Goal: Browse casually

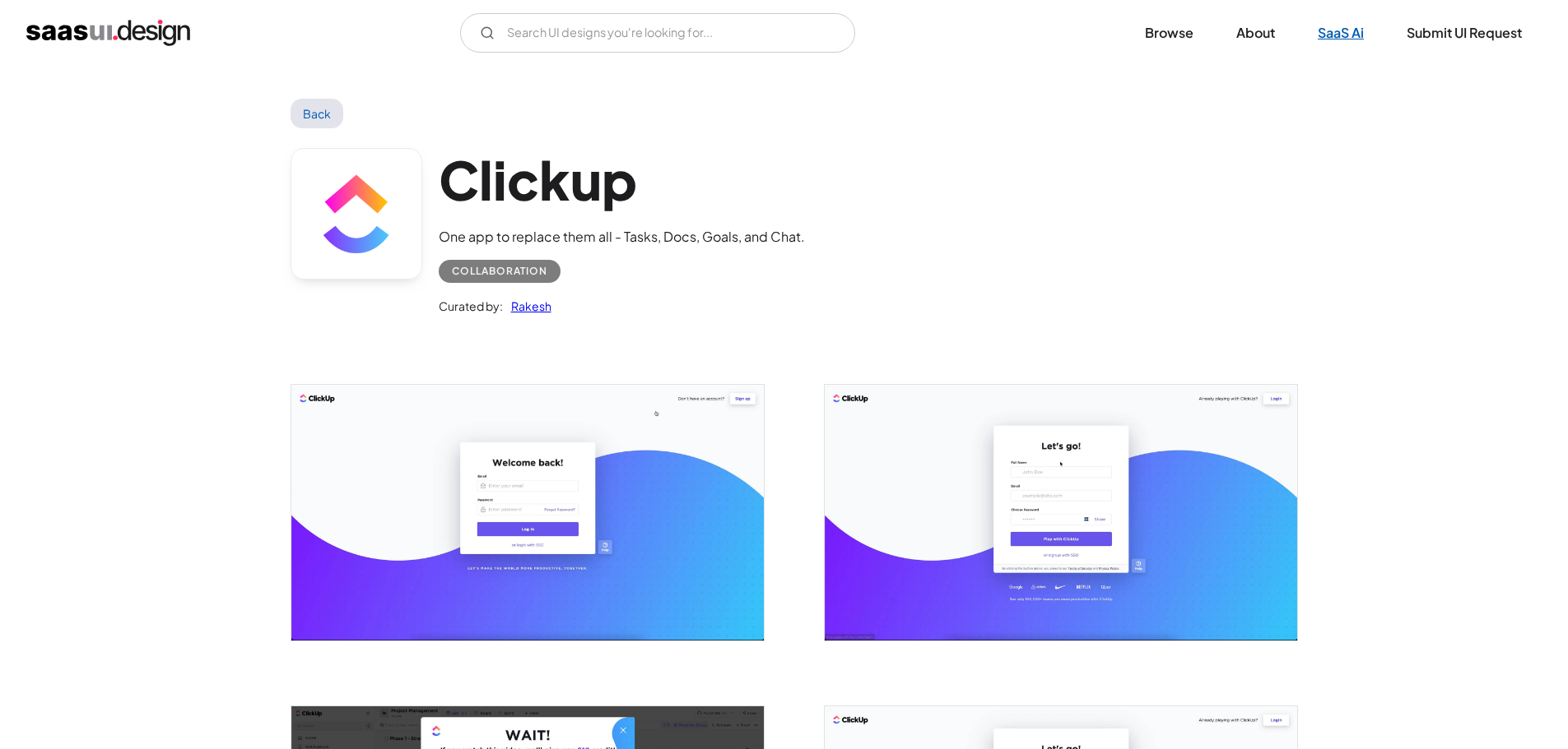
click at [1325, 35] on link "SaaS Ai" at bounding box center [1340, 33] width 86 height 36
click at [1163, 35] on link "Browse" at bounding box center [1169, 33] width 88 height 36
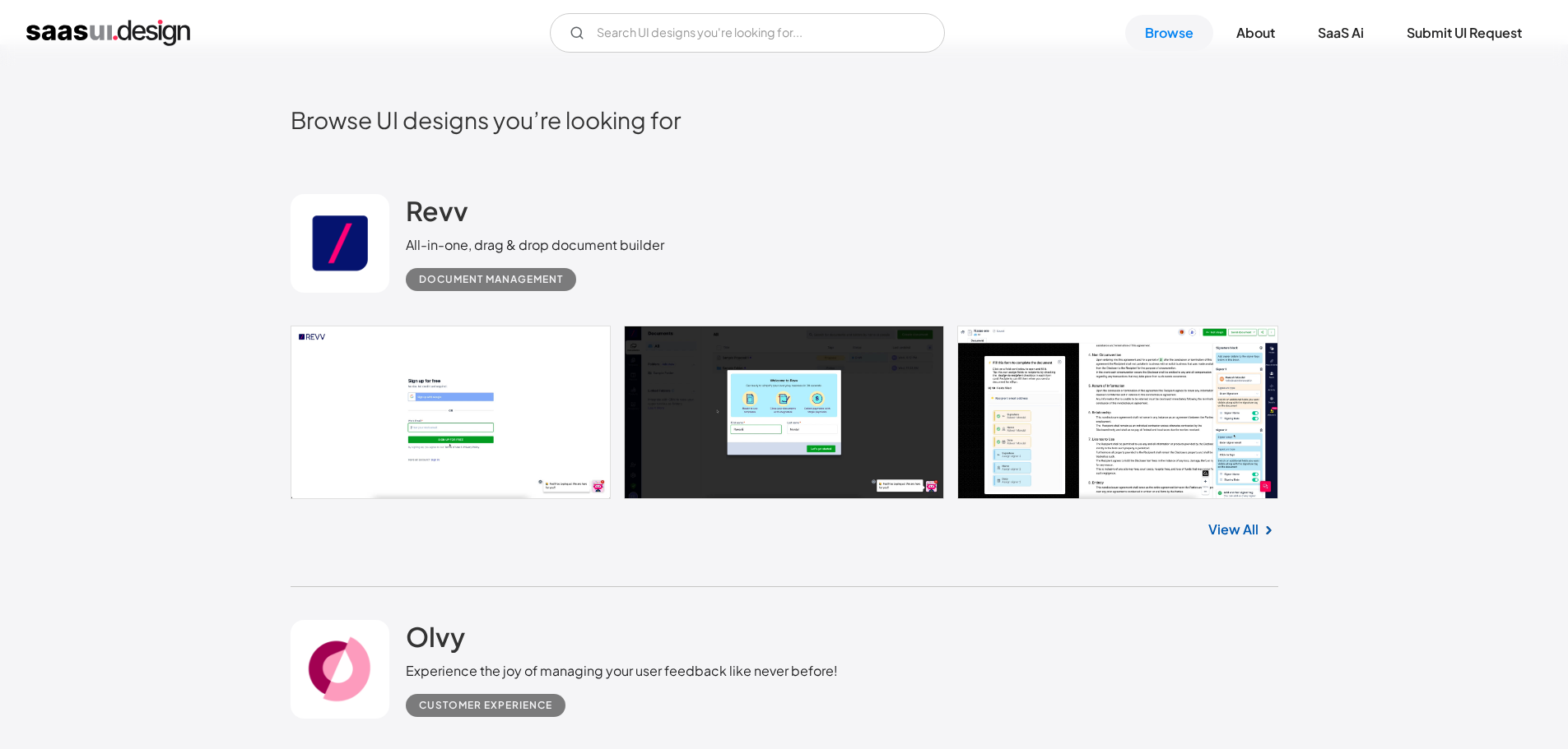
scroll to position [411, 0]
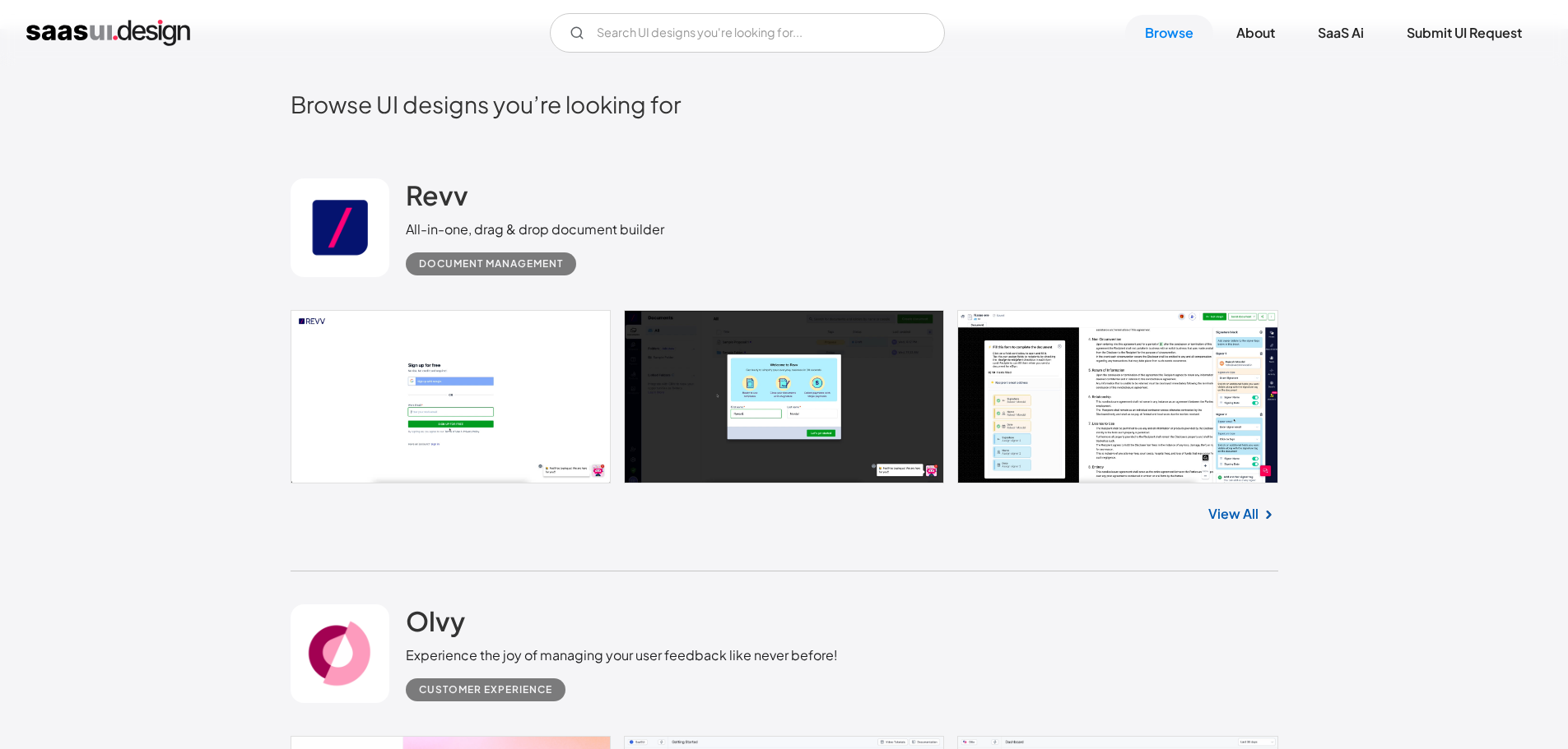
click at [978, 153] on div "Revv All-in-one, drag & drop document builder Document Management" at bounding box center [784, 228] width 988 height 165
click at [991, 90] on h2 "Browse UI designs you’re looking for" at bounding box center [784, 104] width 988 height 29
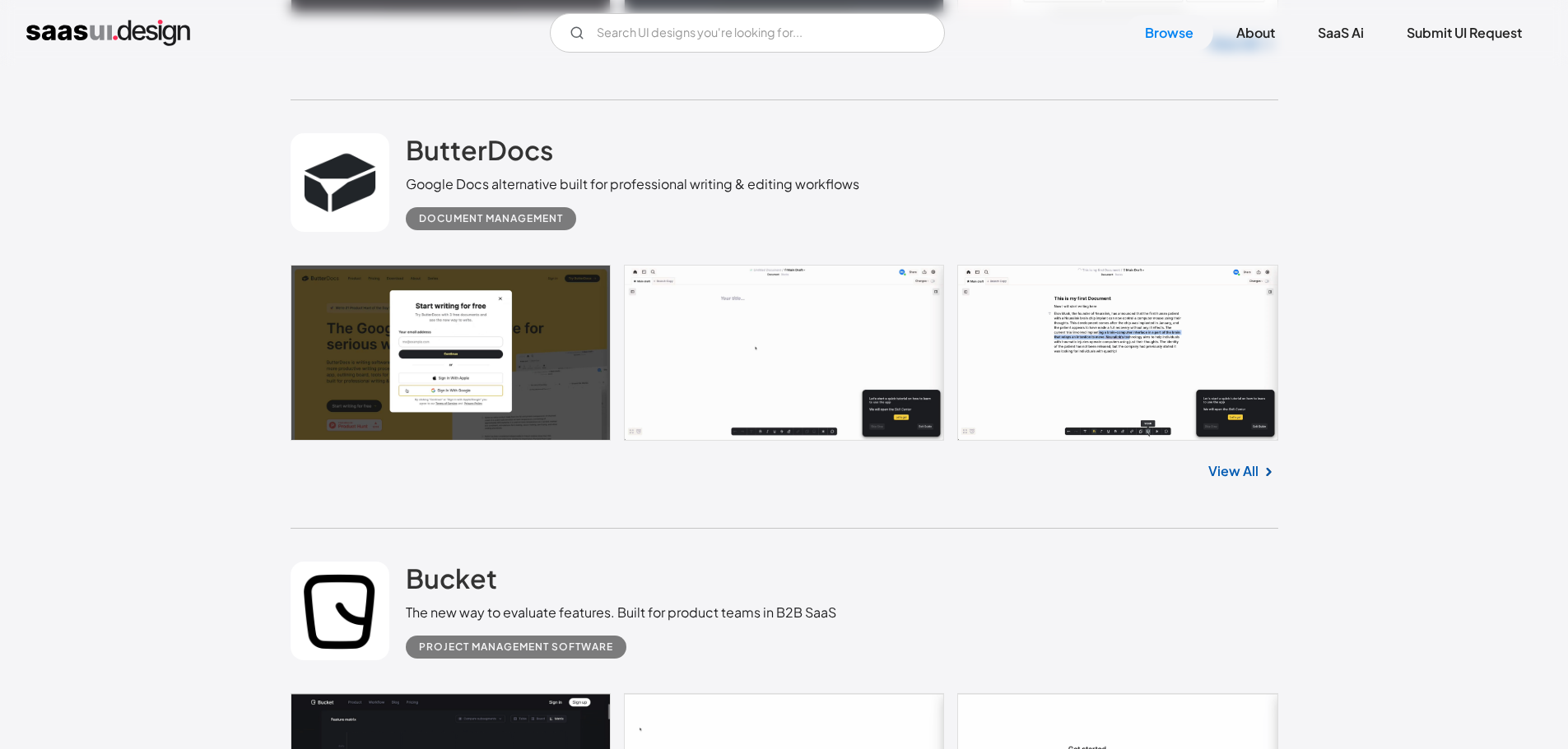
scroll to position [4688, 0]
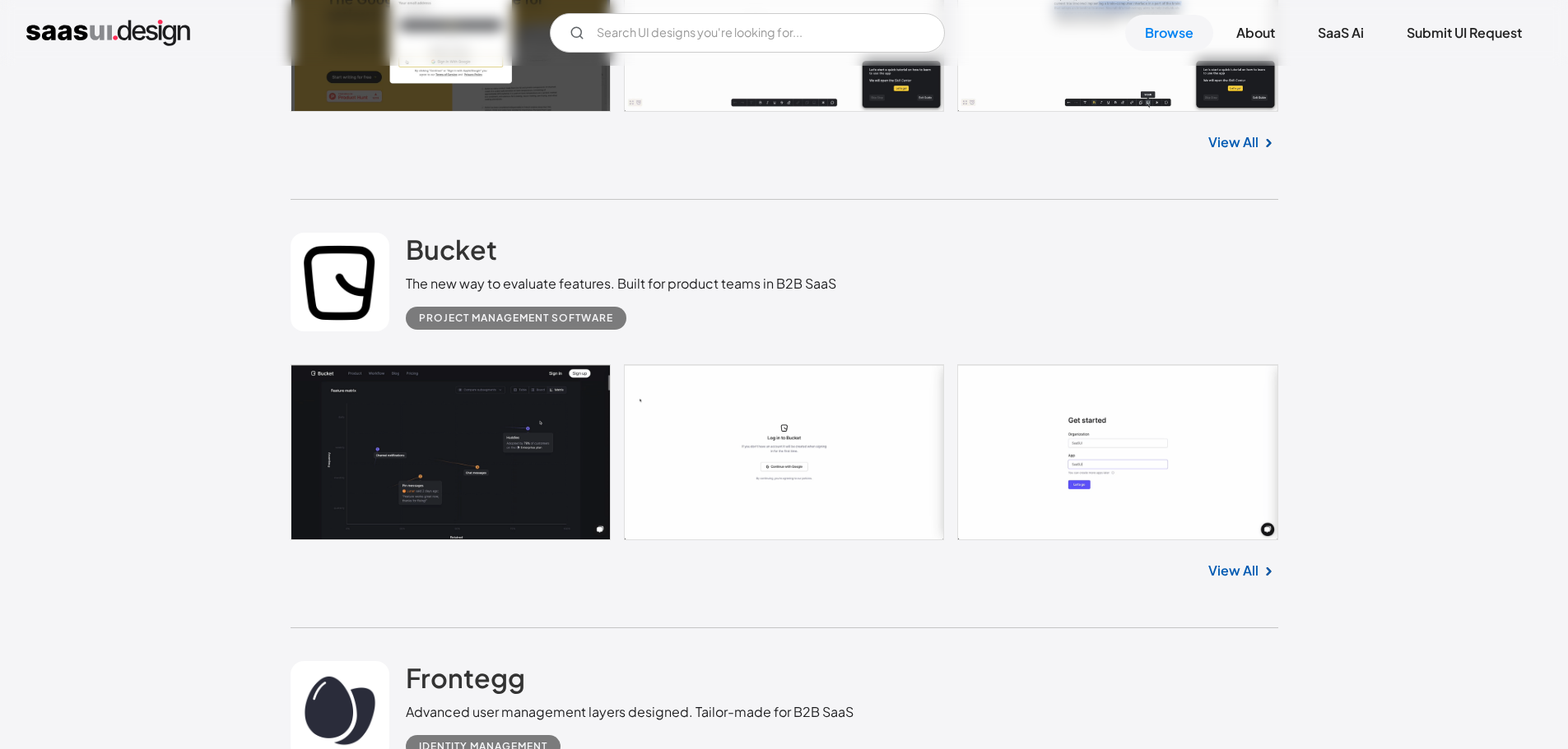
click at [1223, 568] on link "View All" at bounding box center [1232, 571] width 50 height 20
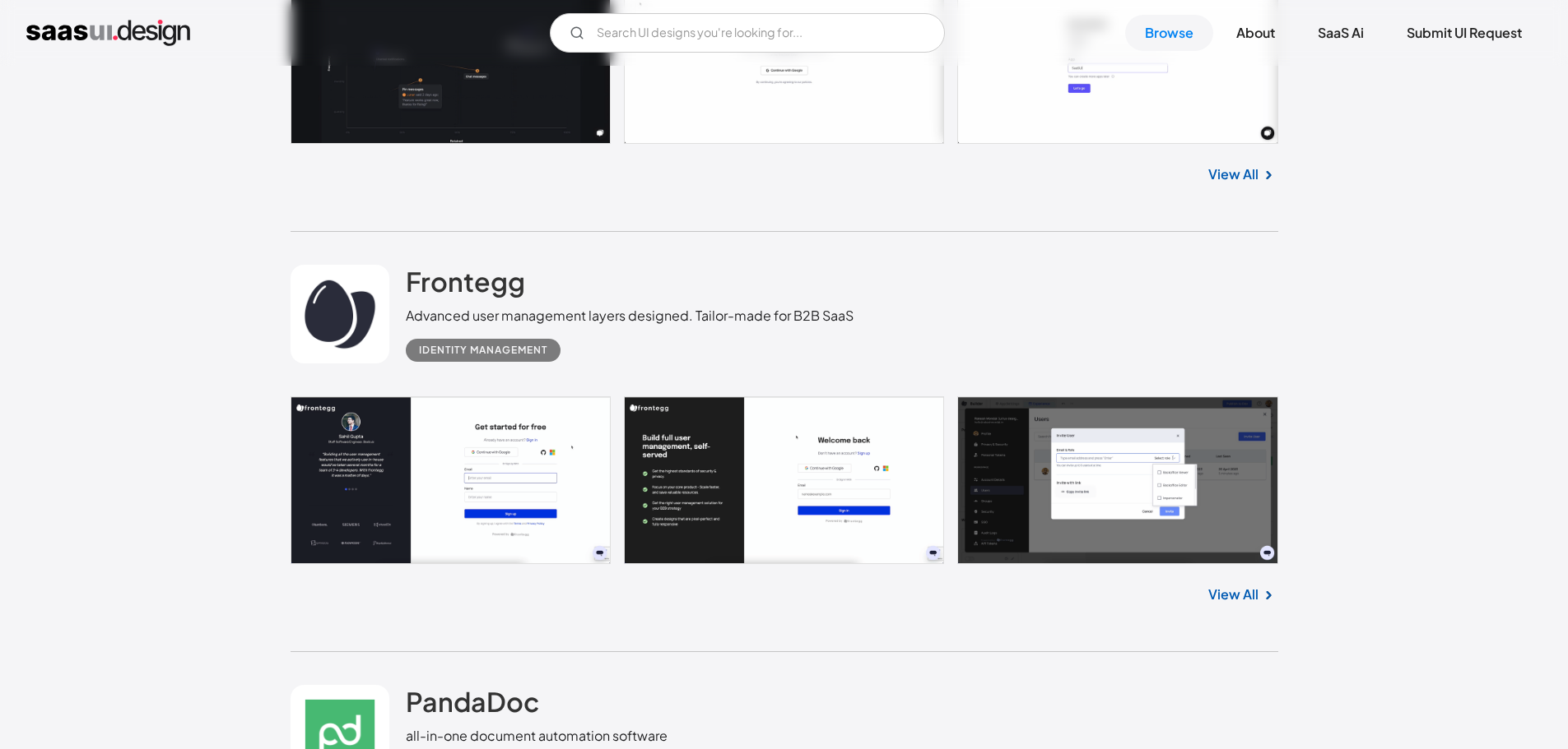
scroll to position [5100, 0]
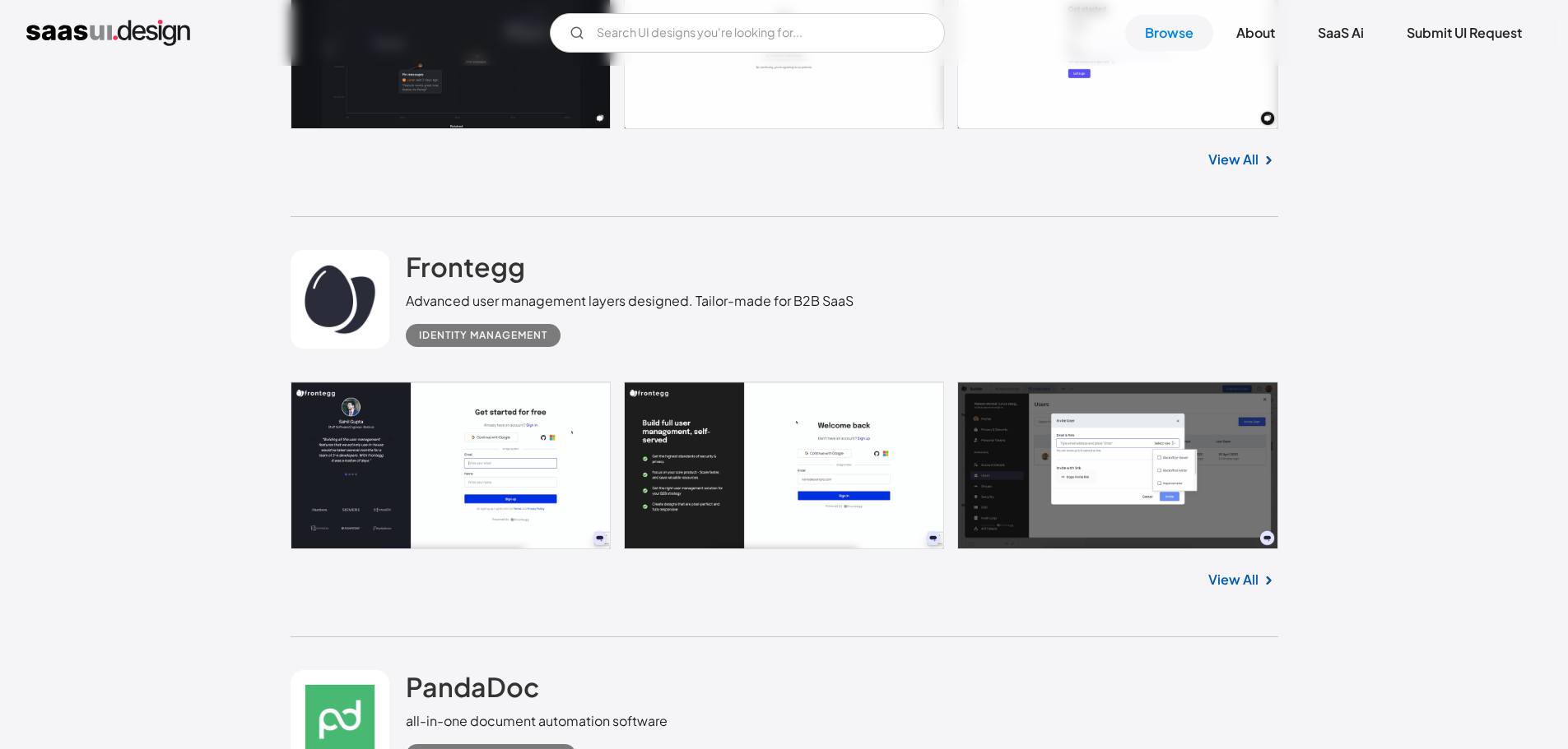
click at [1229, 581] on link "View All" at bounding box center [1232, 580] width 50 height 20
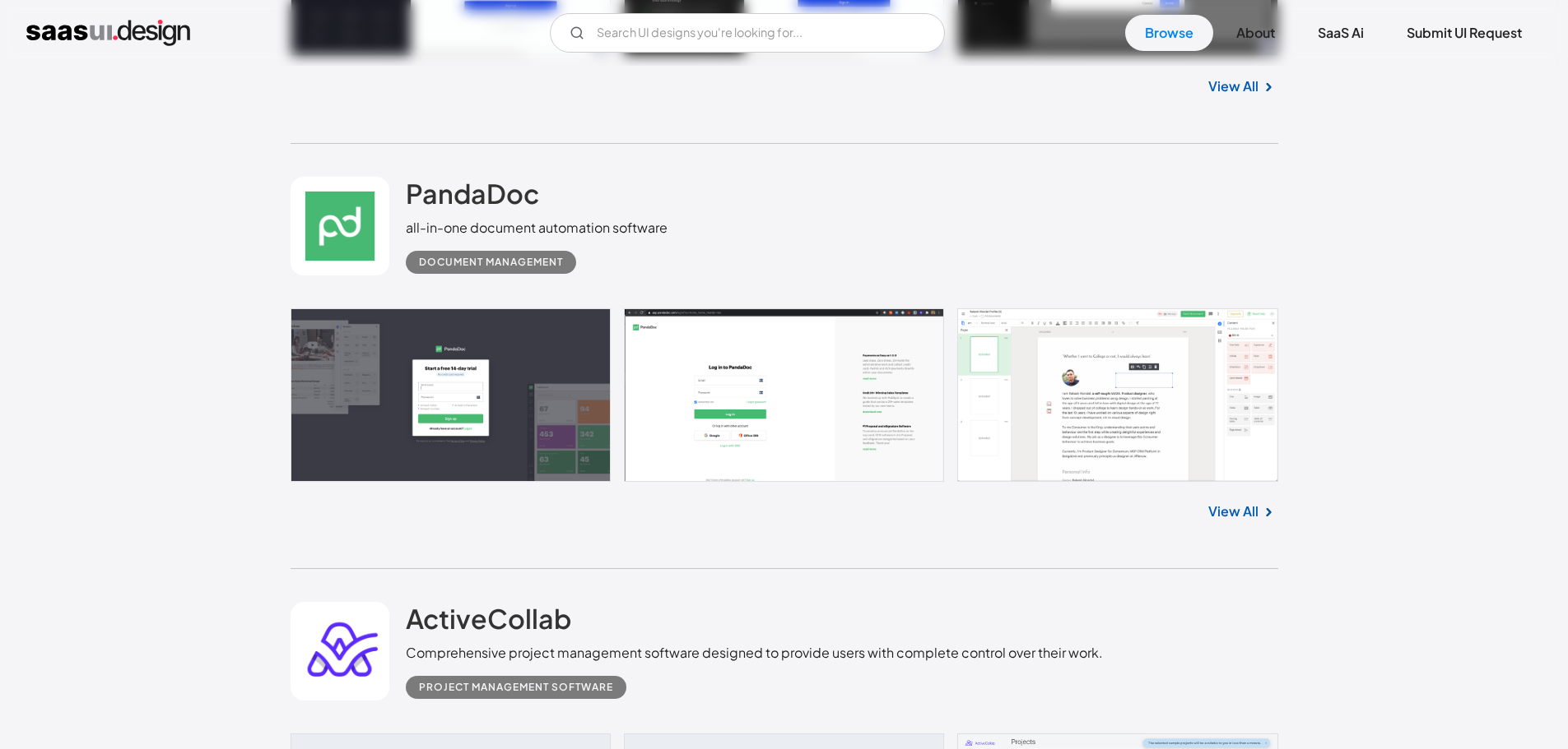
scroll to position [5922, 0]
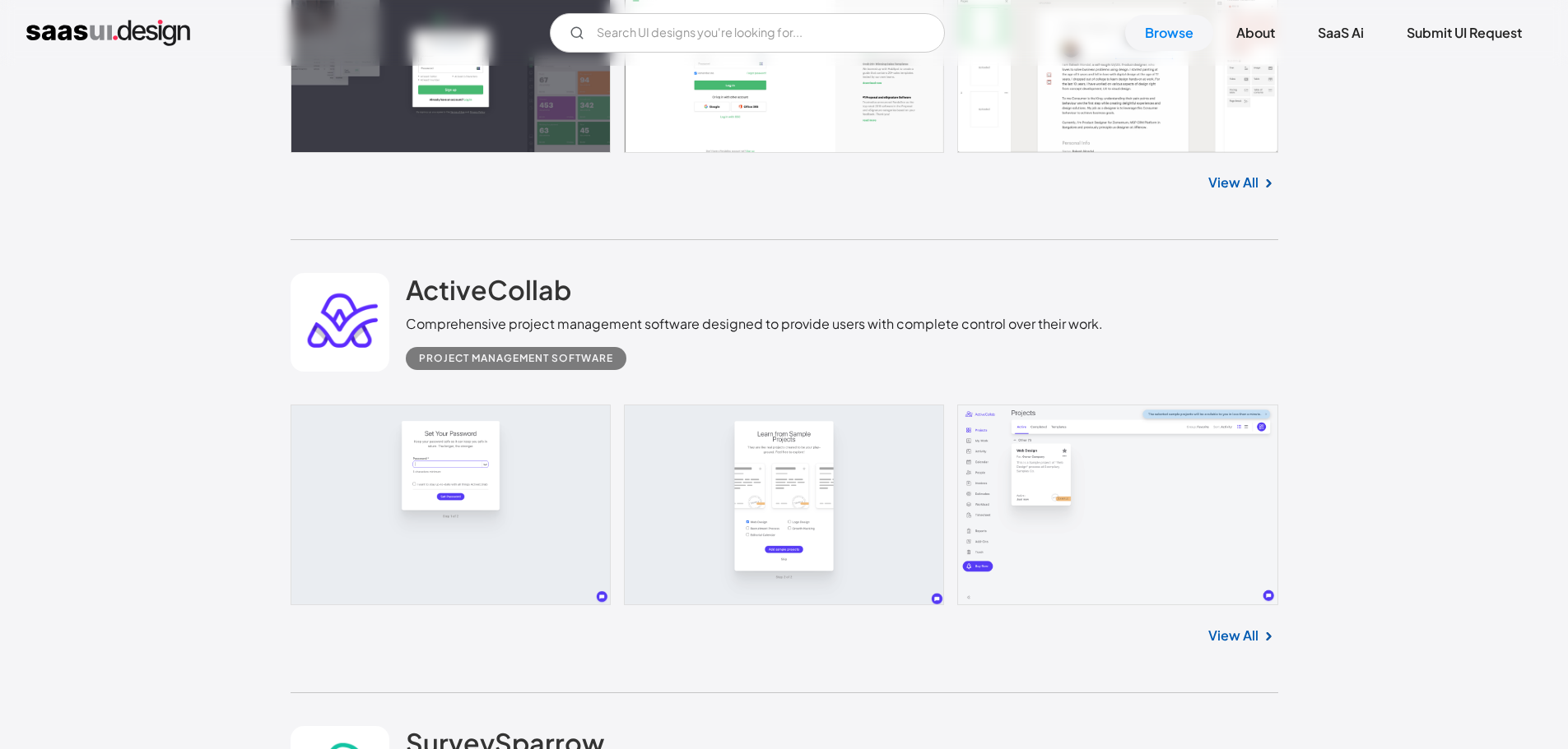
click at [1216, 632] on link "View All" at bounding box center [1232, 636] width 50 height 20
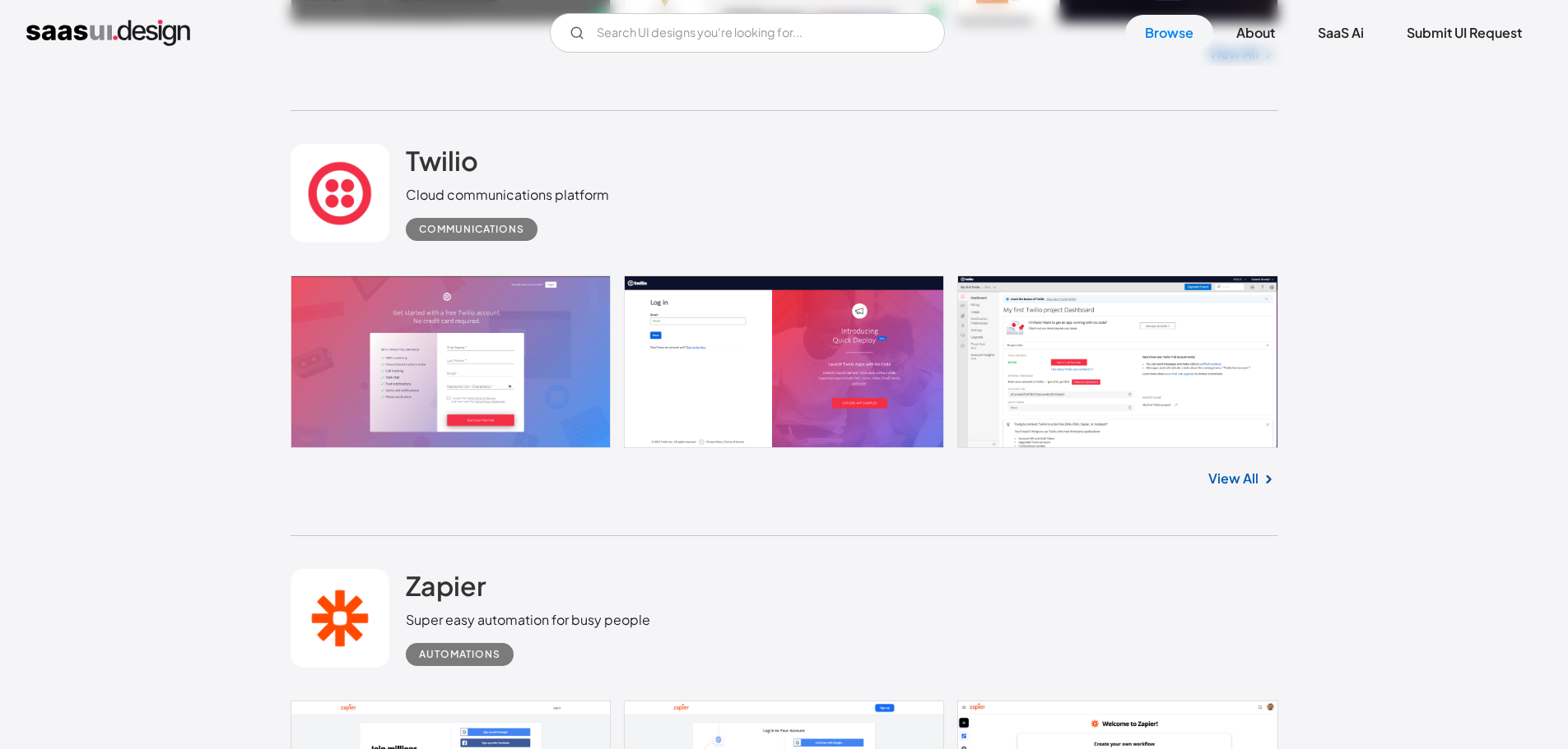
scroll to position [7320, 0]
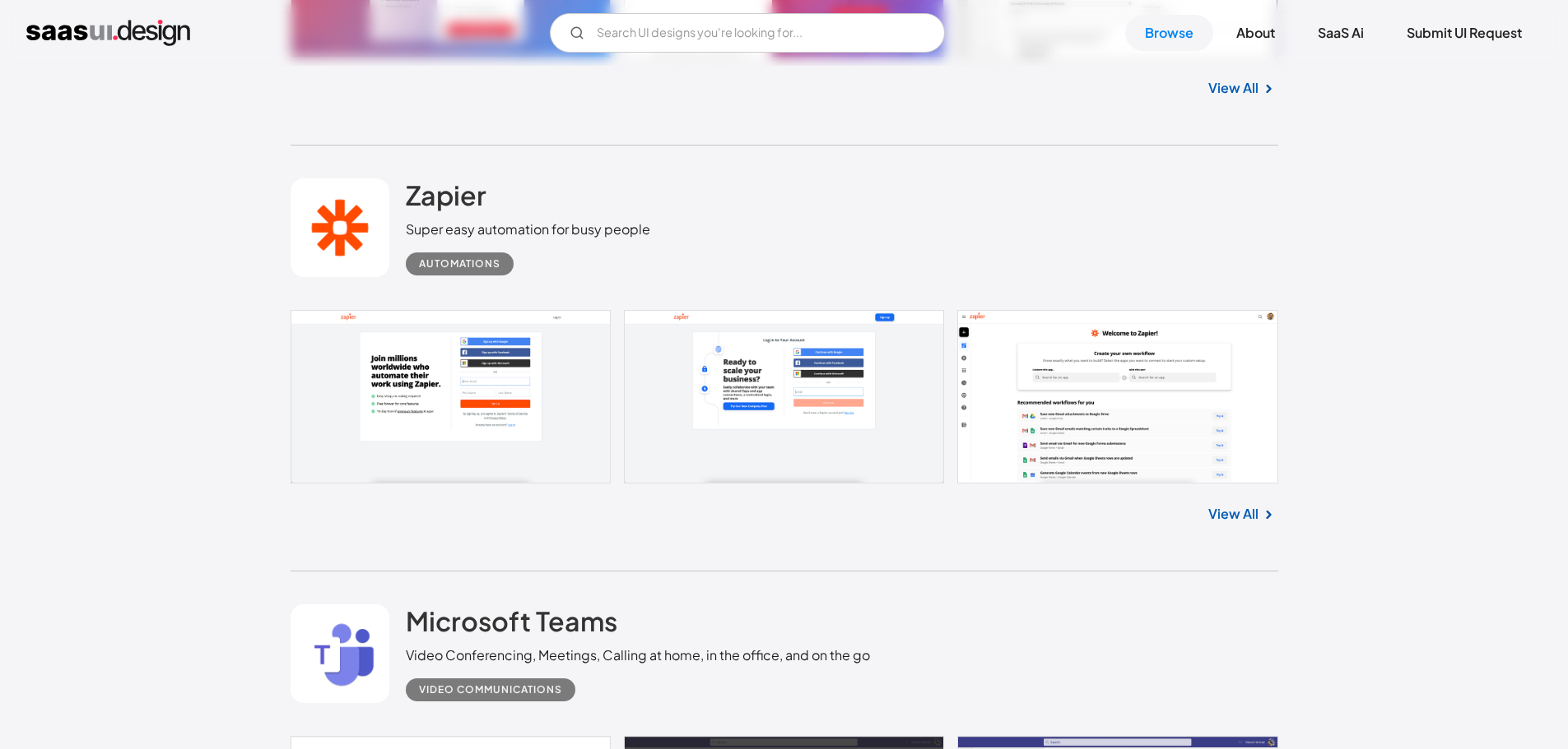
click at [1237, 519] on link "View All" at bounding box center [1232, 514] width 50 height 20
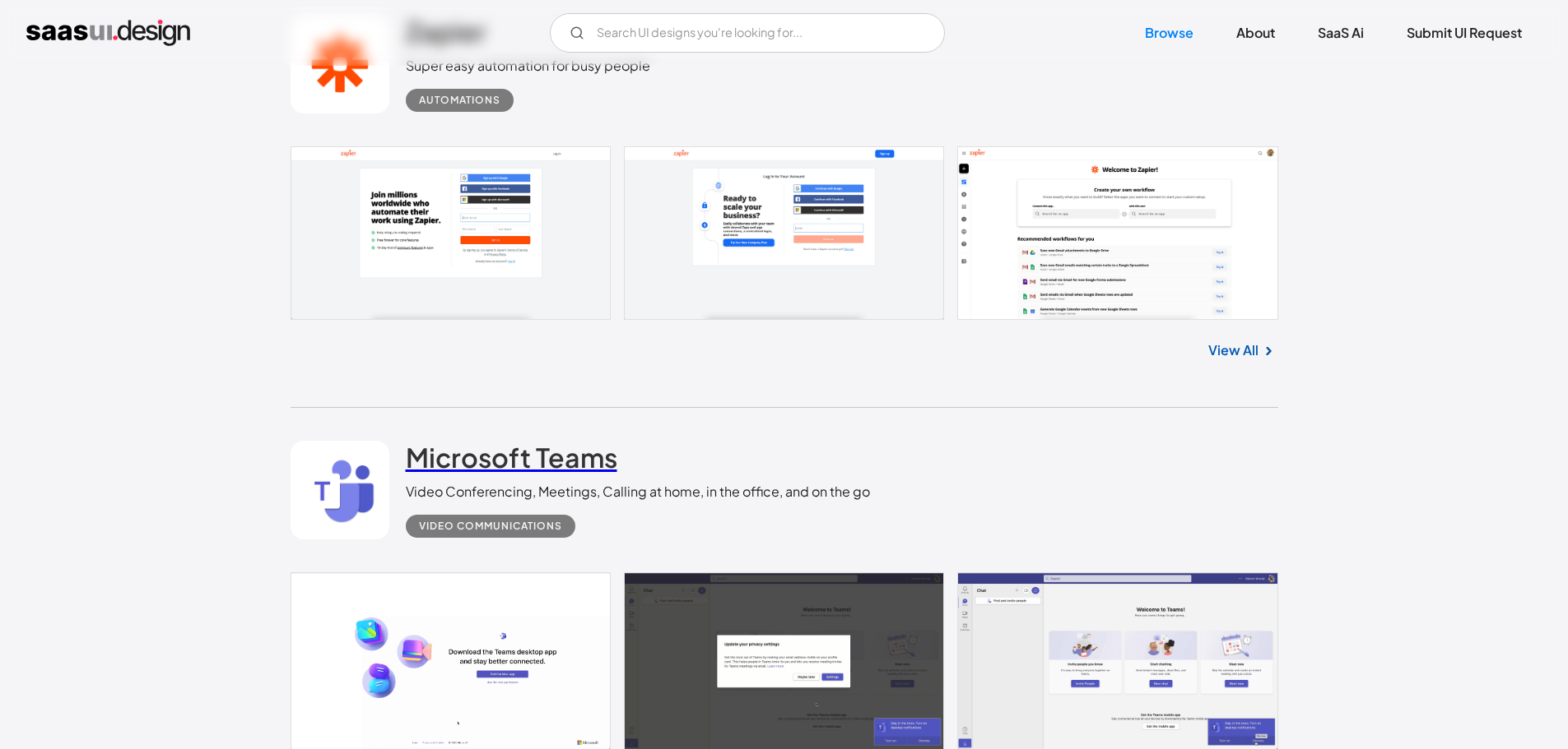
scroll to position [7650, 0]
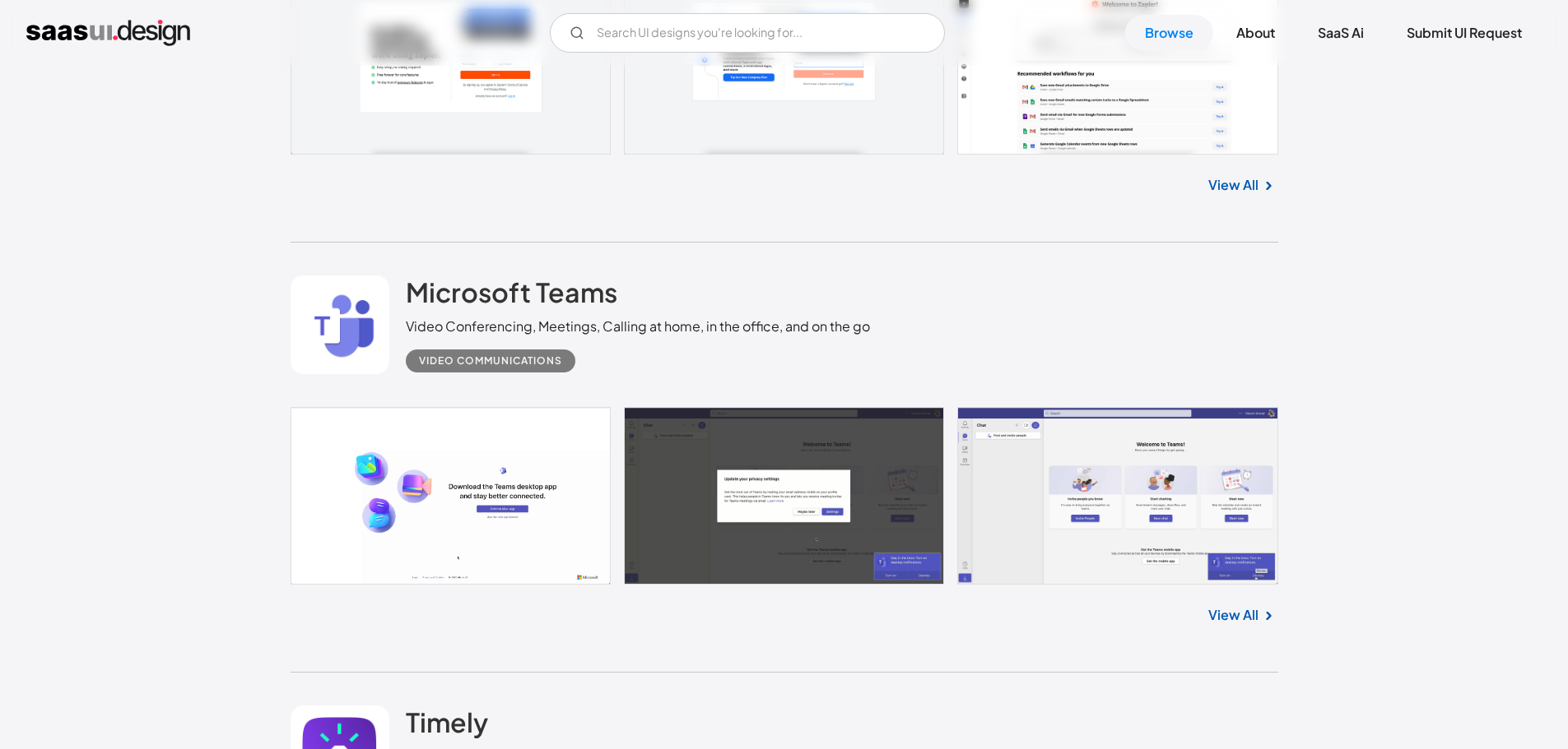
click at [1238, 620] on link "View All" at bounding box center [1232, 616] width 50 height 20
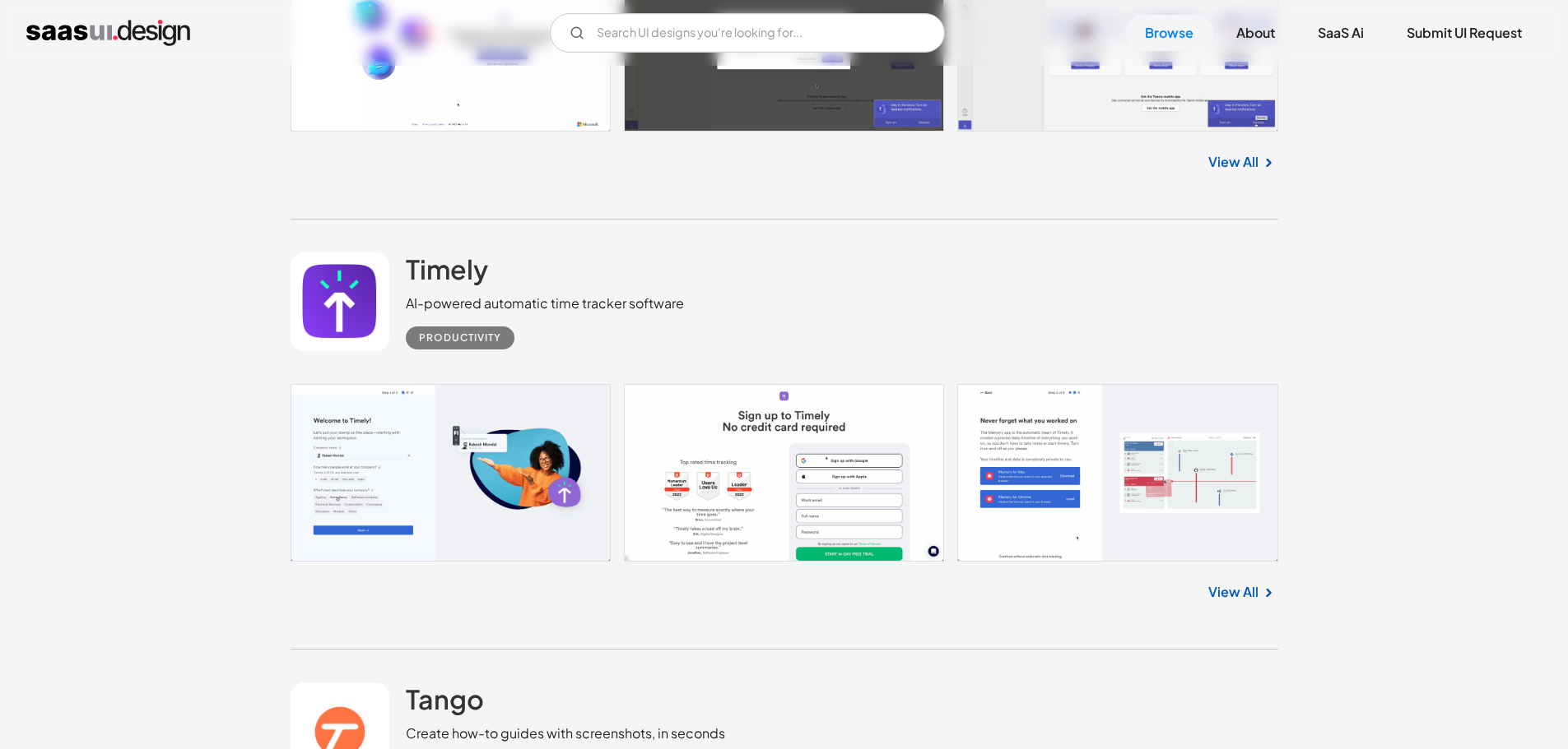
scroll to position [8143, 0]
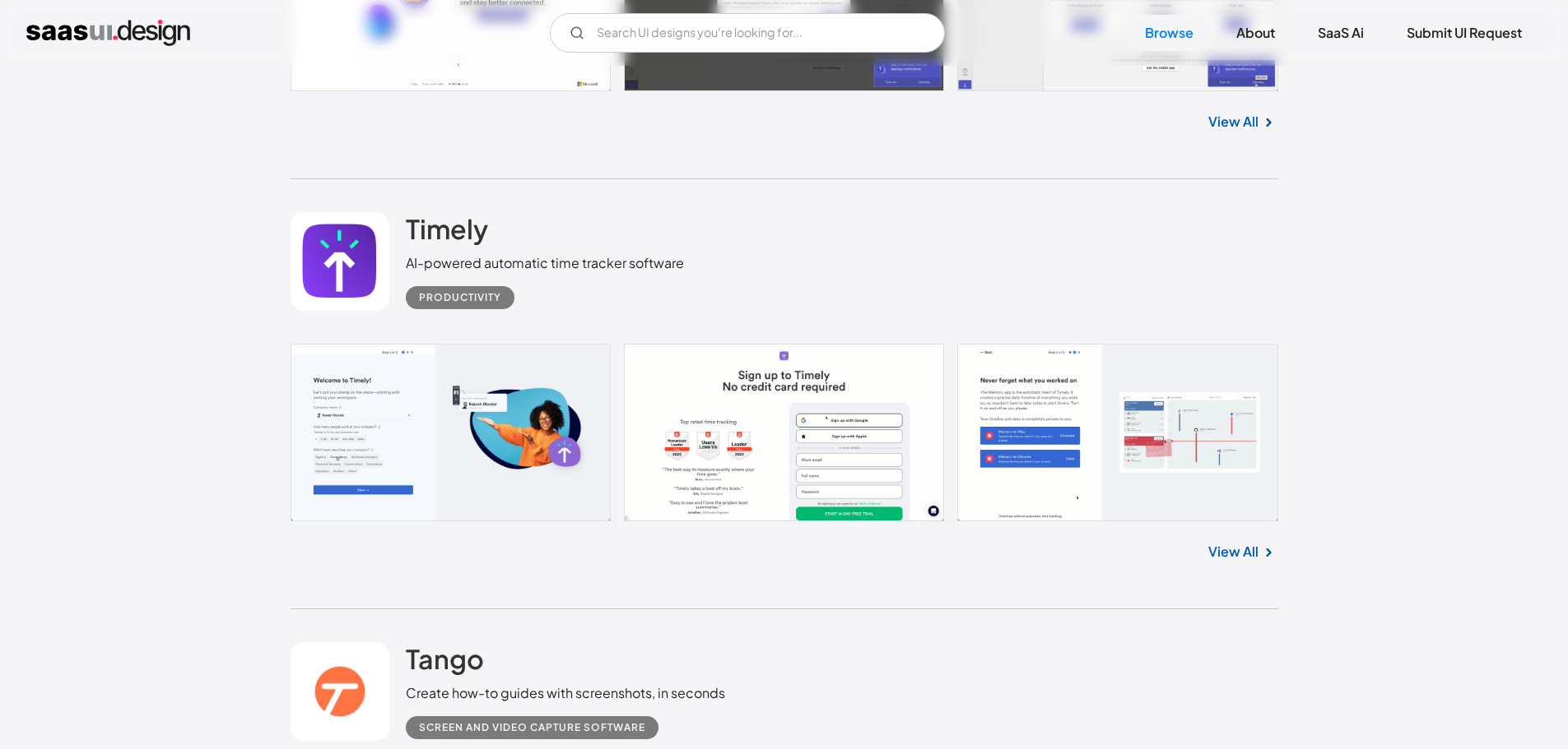
click at [1239, 556] on link "View All" at bounding box center [1232, 552] width 50 height 20
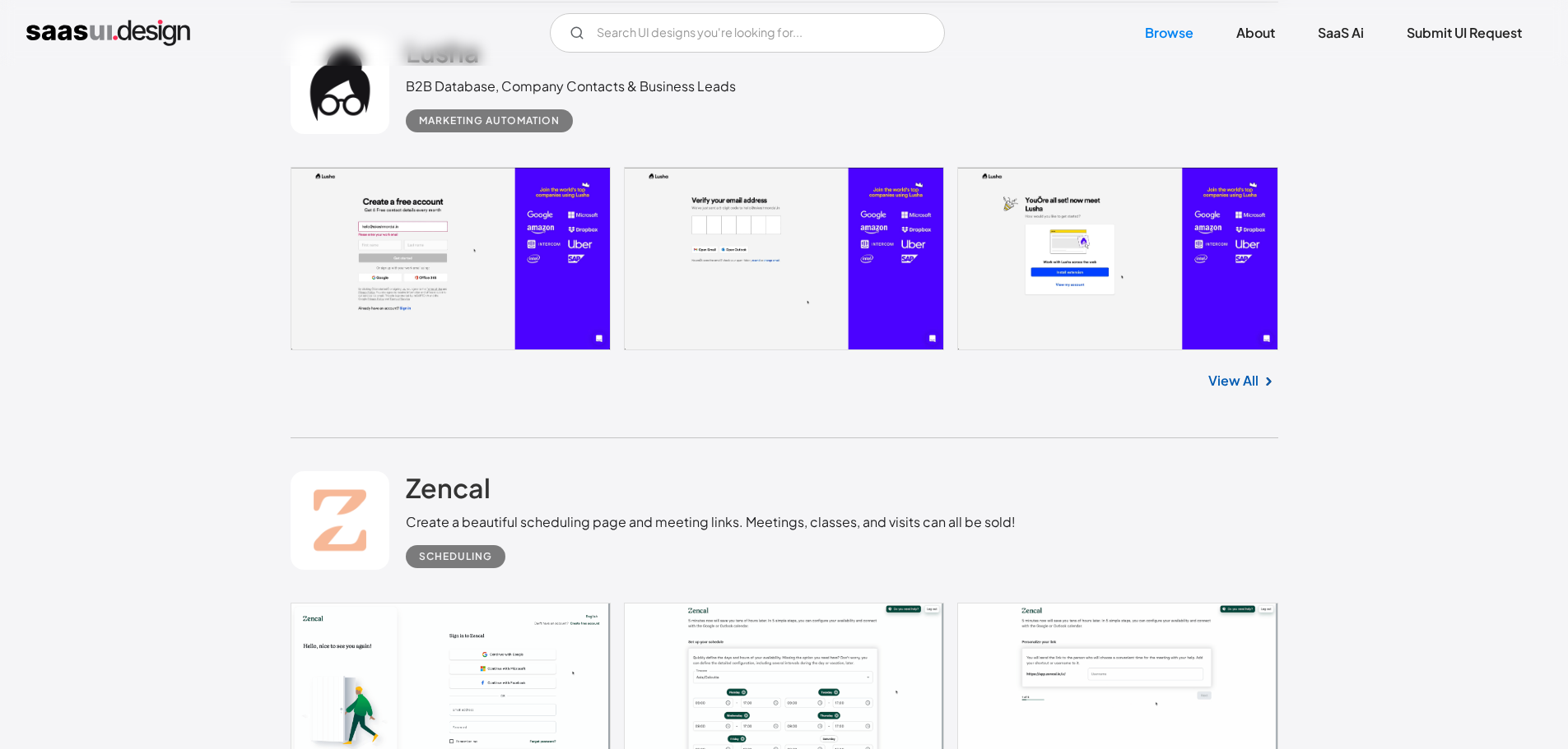
scroll to position [9953, 0]
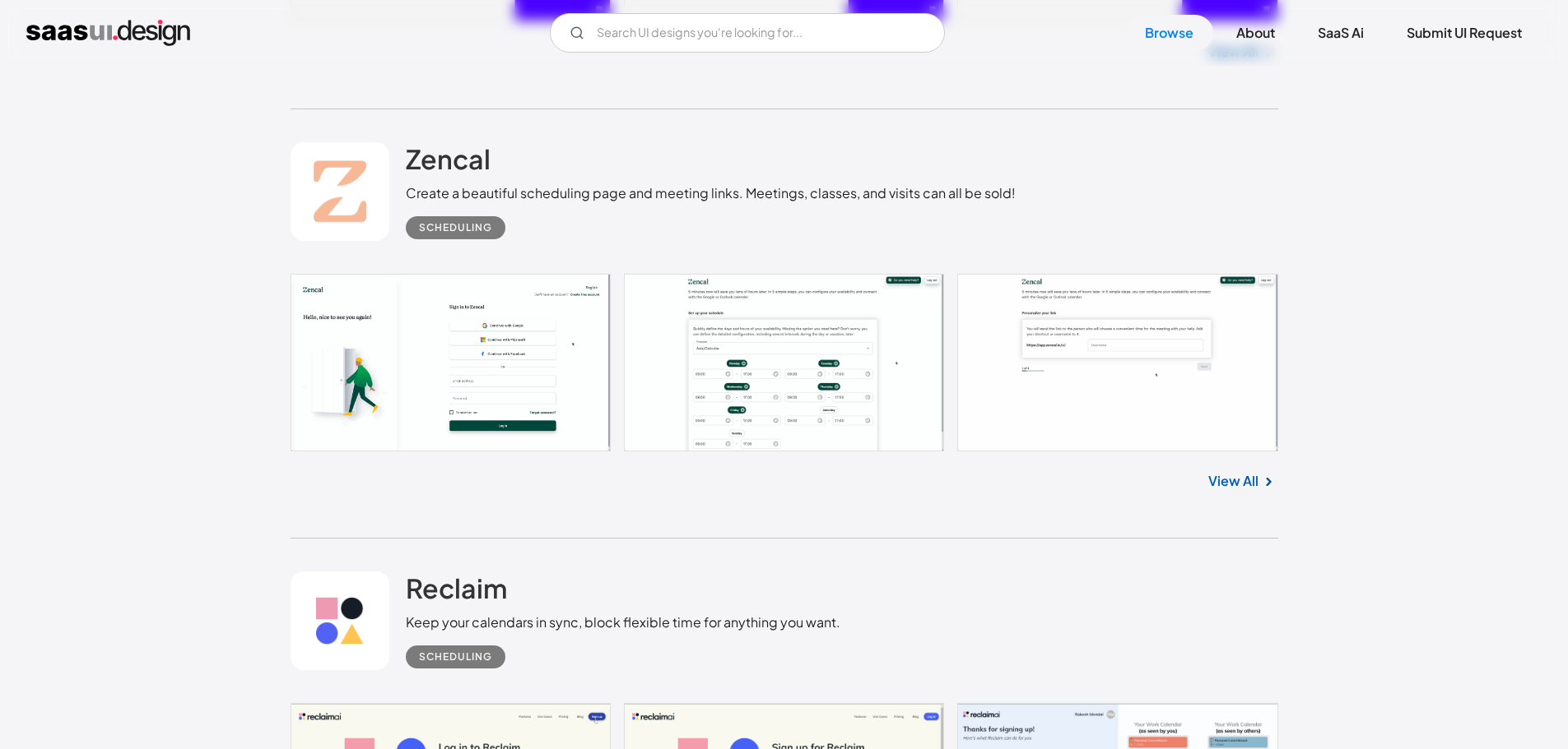
click at [1237, 483] on link "View All" at bounding box center [1232, 481] width 50 height 20
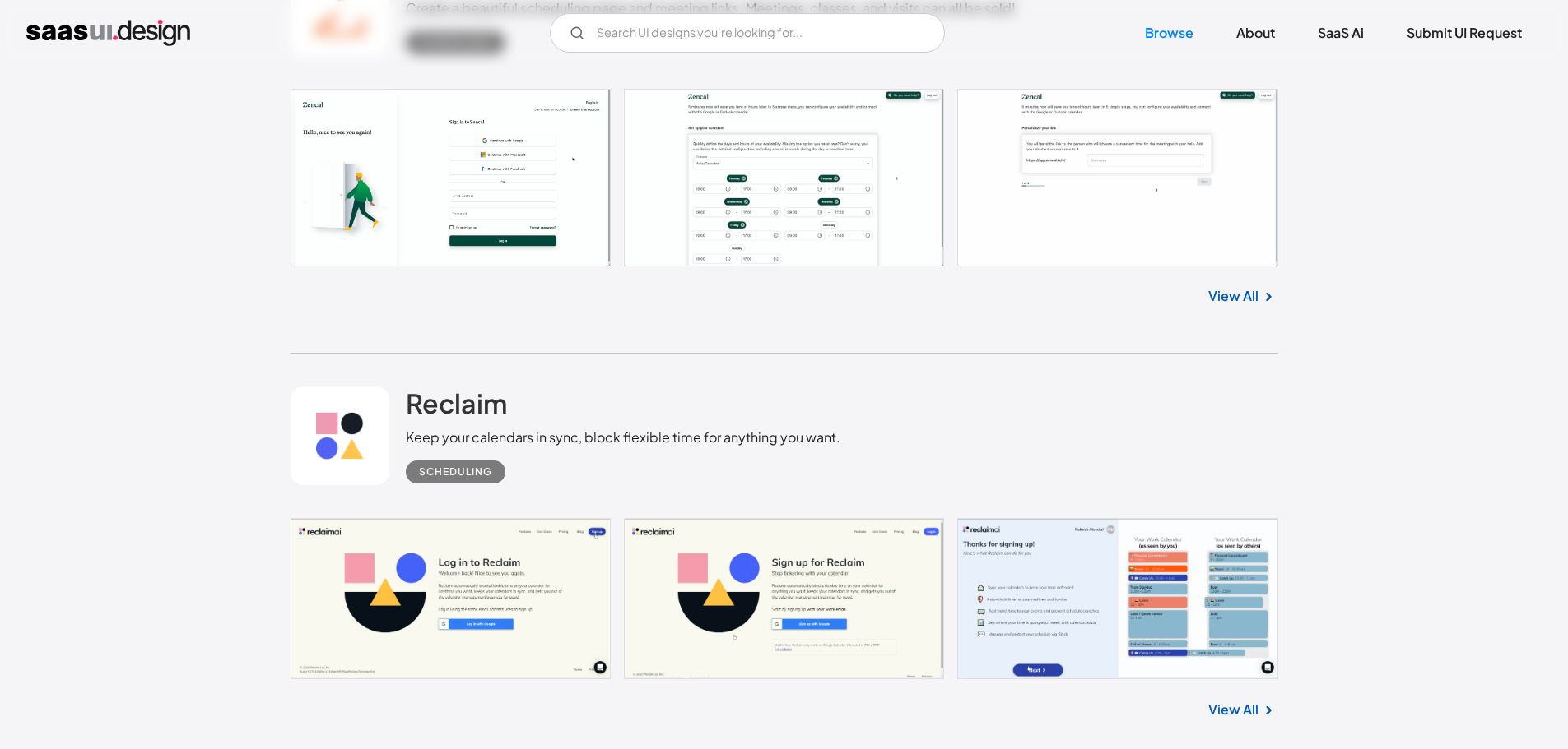
scroll to position [10199, 0]
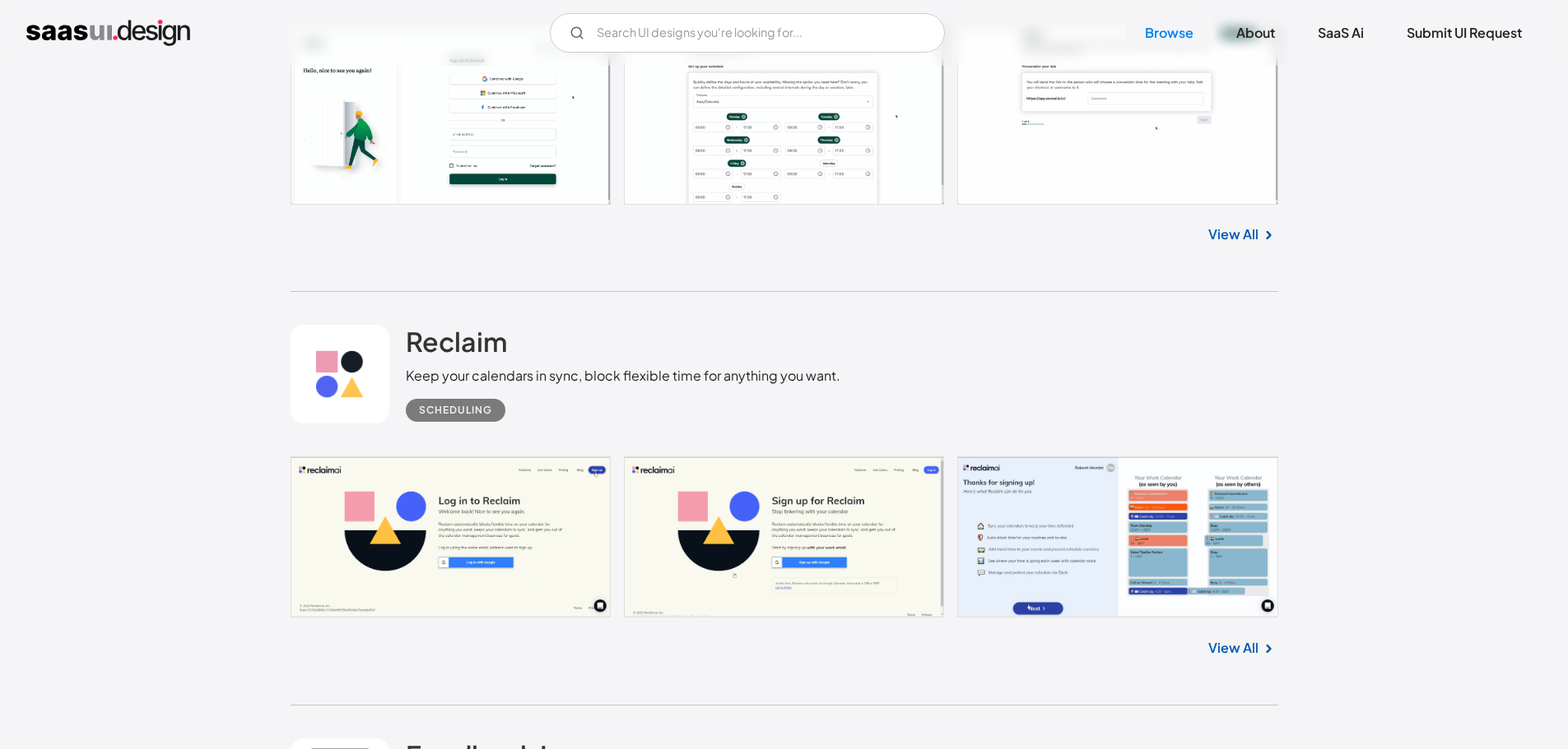
click at [1234, 653] on link "View All" at bounding box center [1232, 648] width 50 height 20
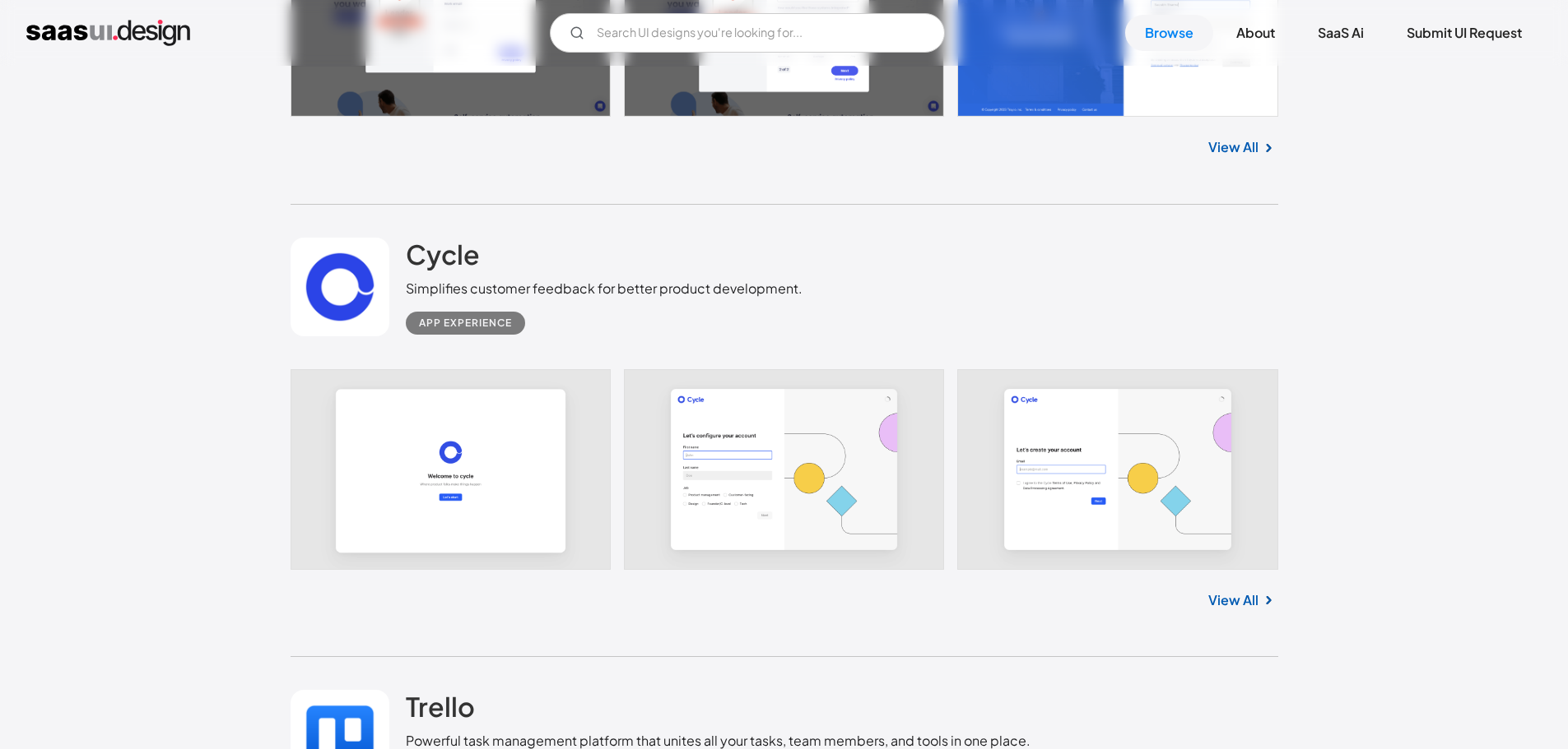
scroll to position [11762, 0]
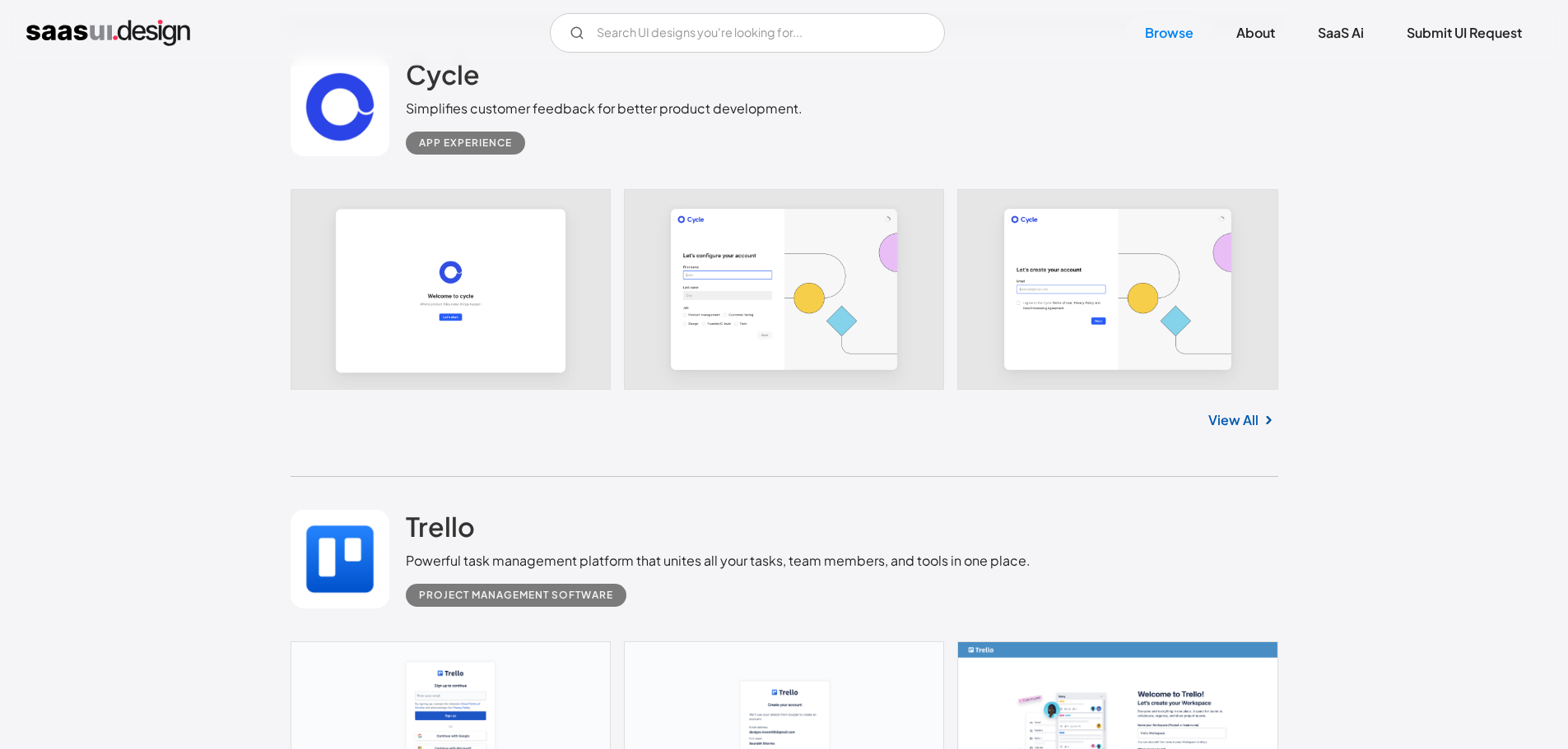
click at [1220, 420] on link "View All" at bounding box center [1232, 420] width 50 height 20
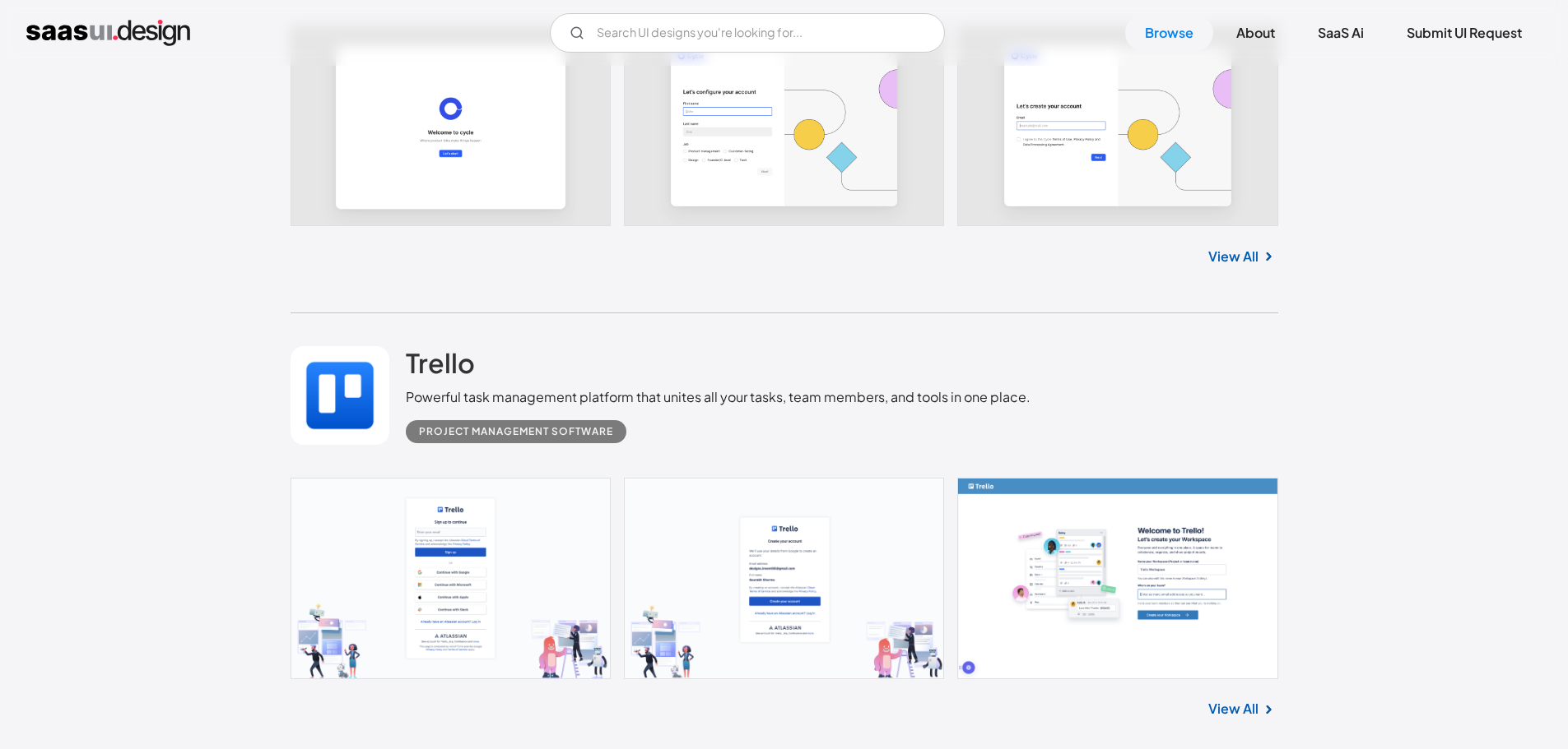
scroll to position [12010, 0]
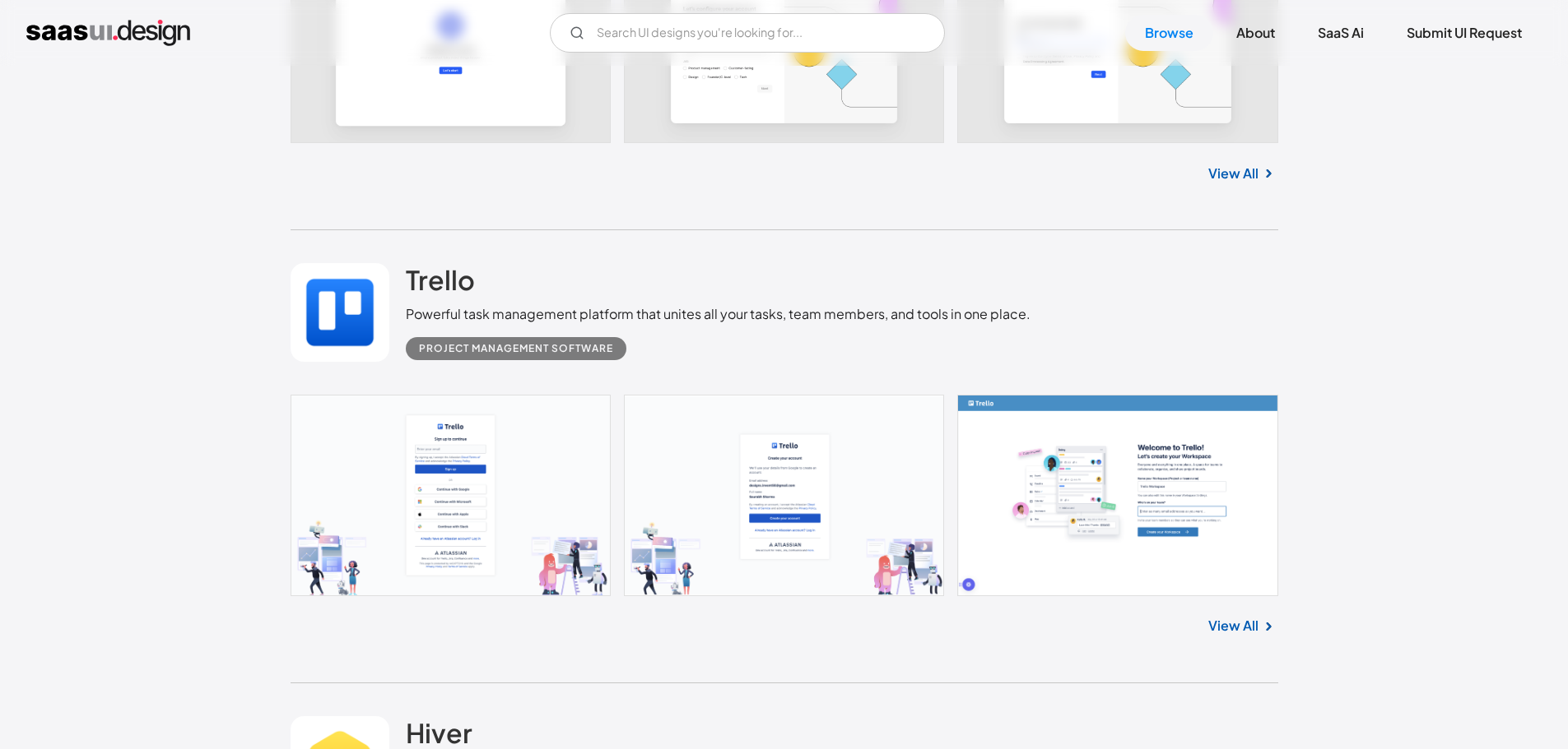
click at [1226, 627] on link "View All" at bounding box center [1232, 626] width 50 height 20
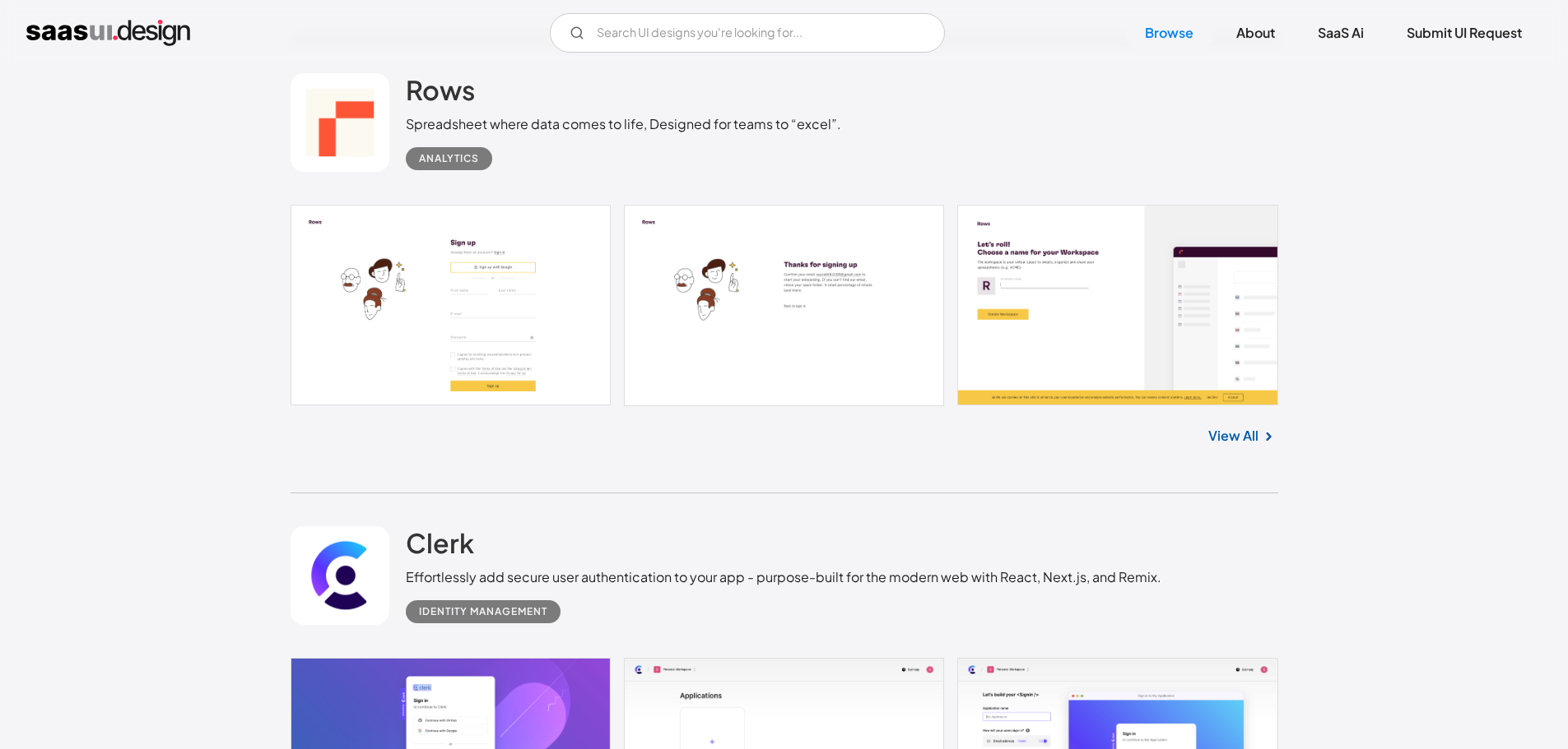
scroll to position [13078, 0]
click at [1225, 421] on div "View All" at bounding box center [784, 433] width 988 height 54
click at [1244, 434] on link "View All" at bounding box center [1232, 435] width 50 height 20
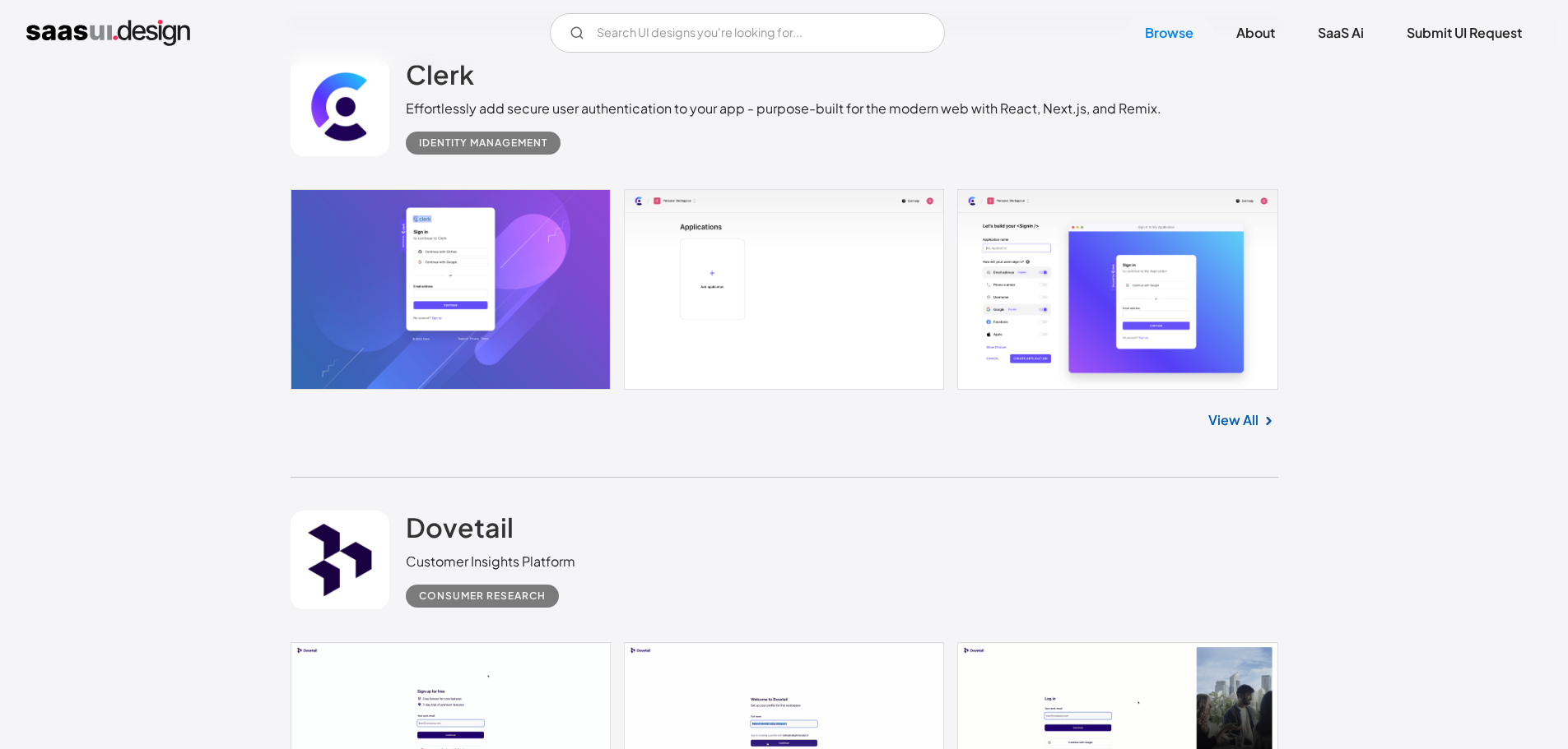
scroll to position [13572, 0]
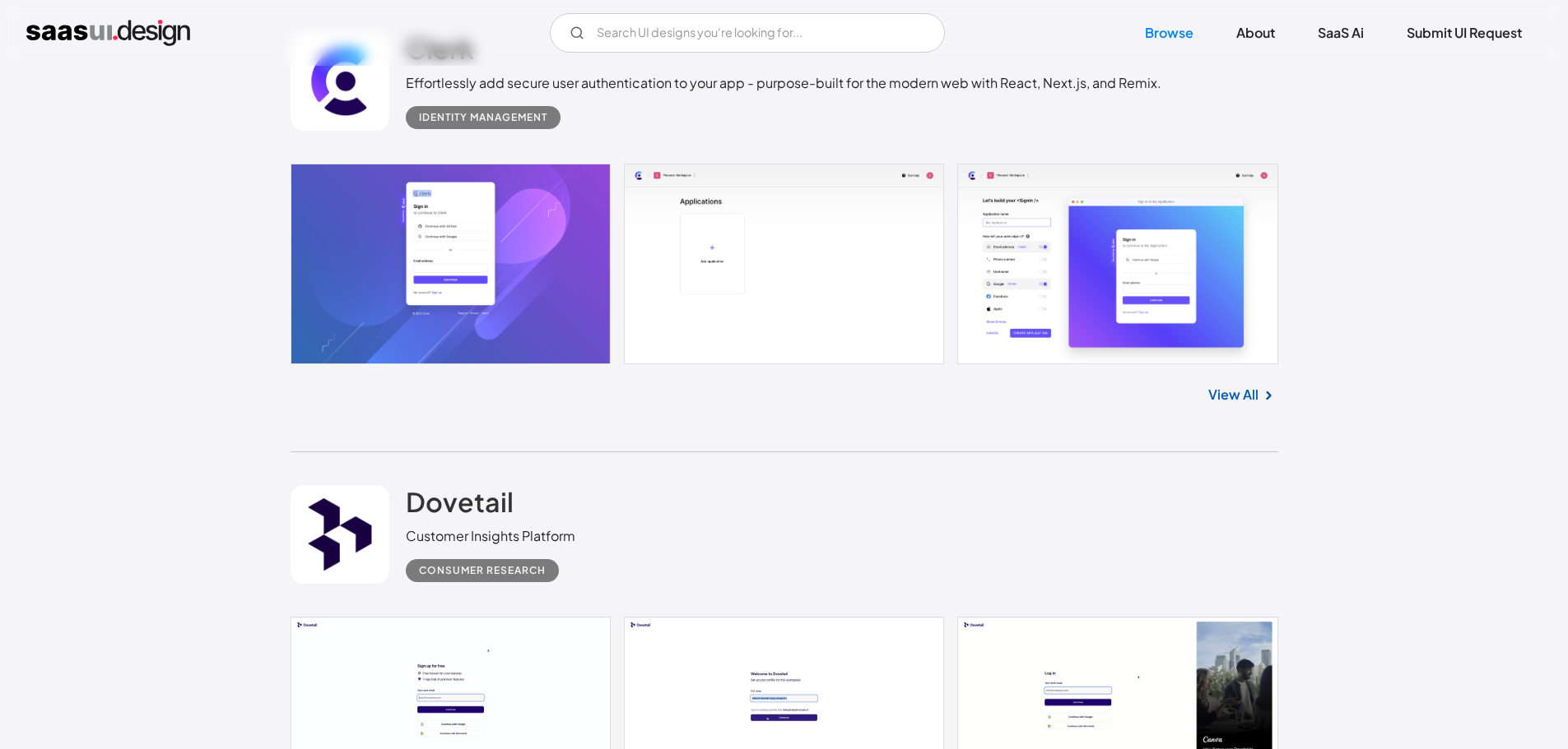
click at [1242, 400] on link "View All" at bounding box center [1232, 395] width 50 height 20
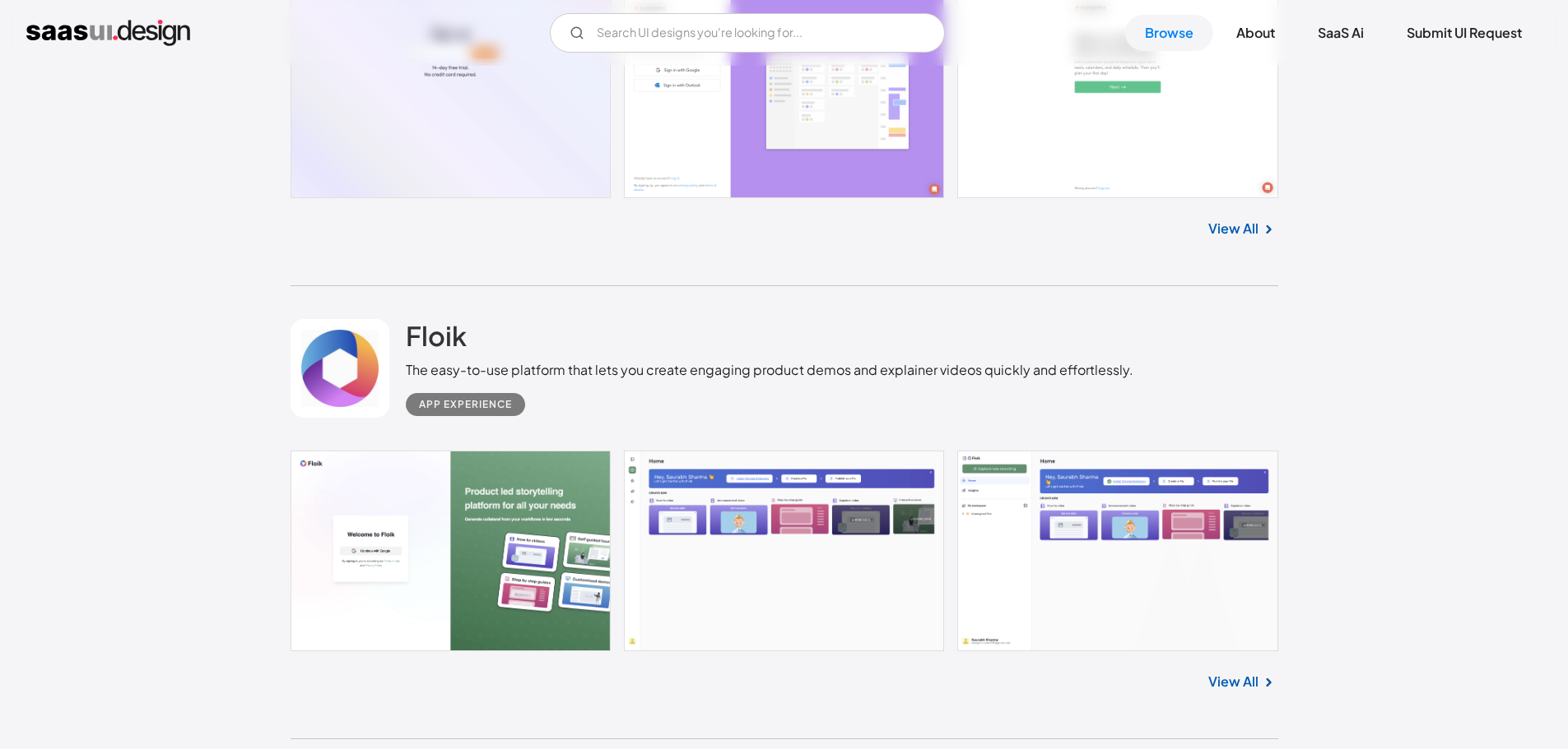
scroll to position [15217, 0]
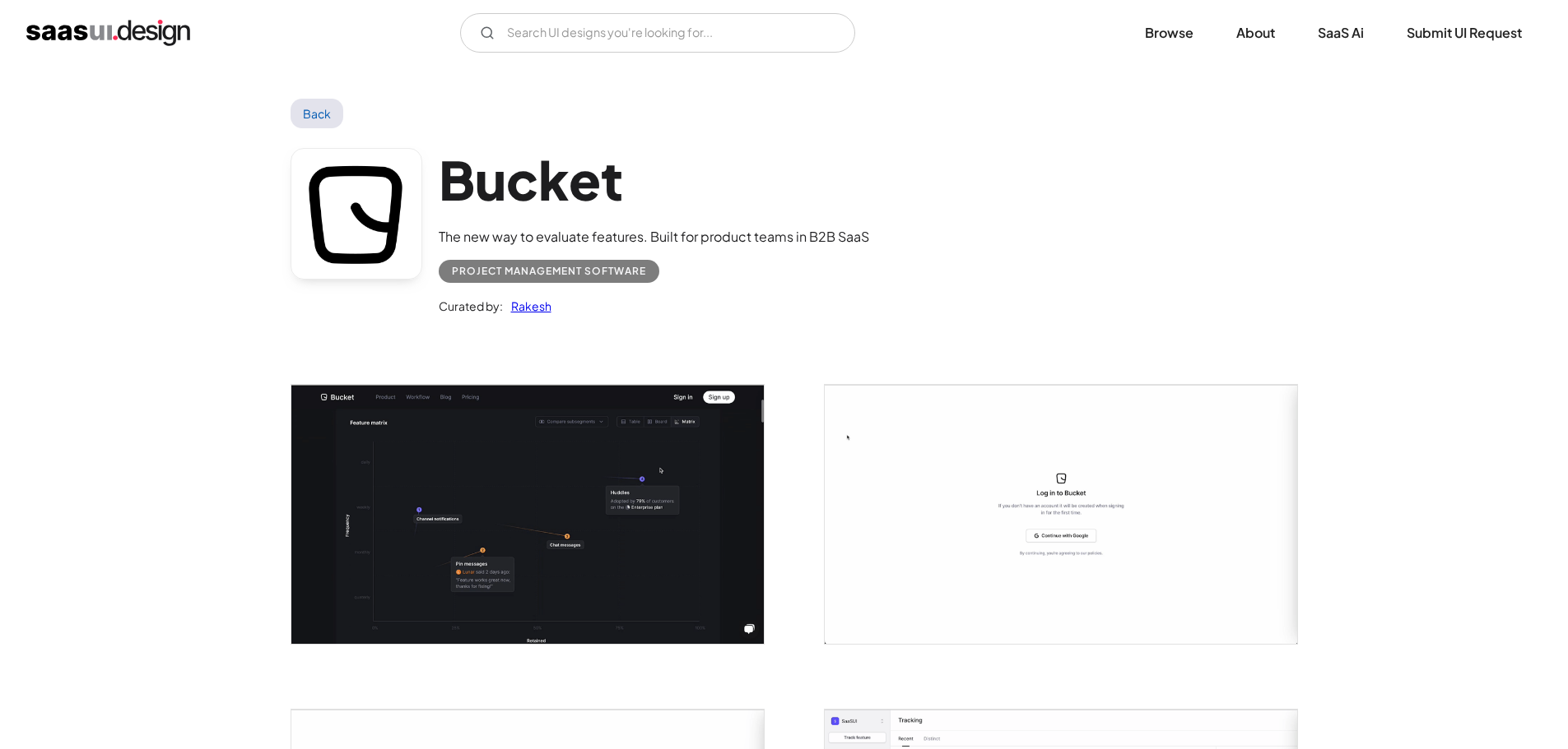
click at [450, 476] on img "open lightbox" at bounding box center [527, 513] width 472 height 258
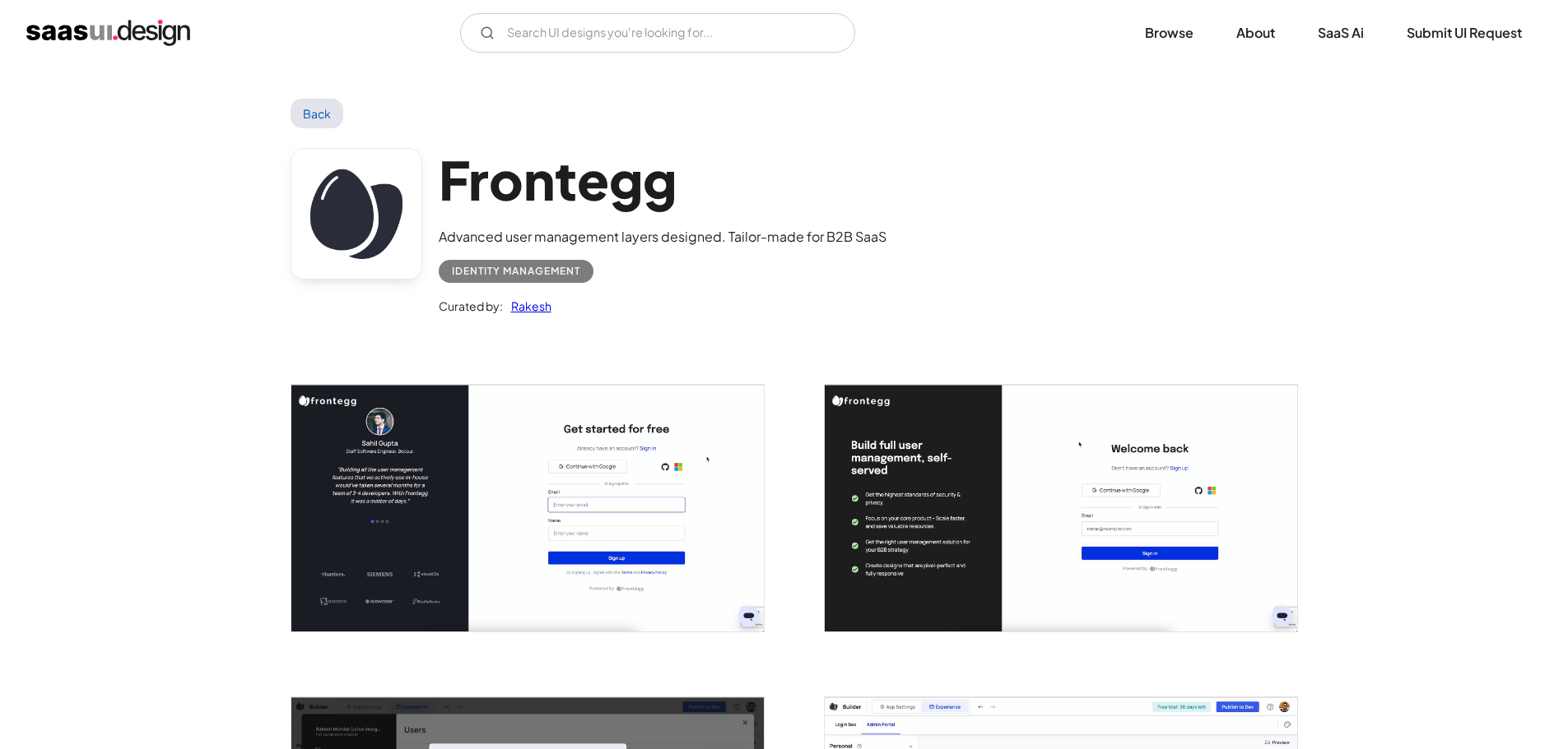
click at [407, 468] on img "open lightbox" at bounding box center [527, 508] width 472 height 246
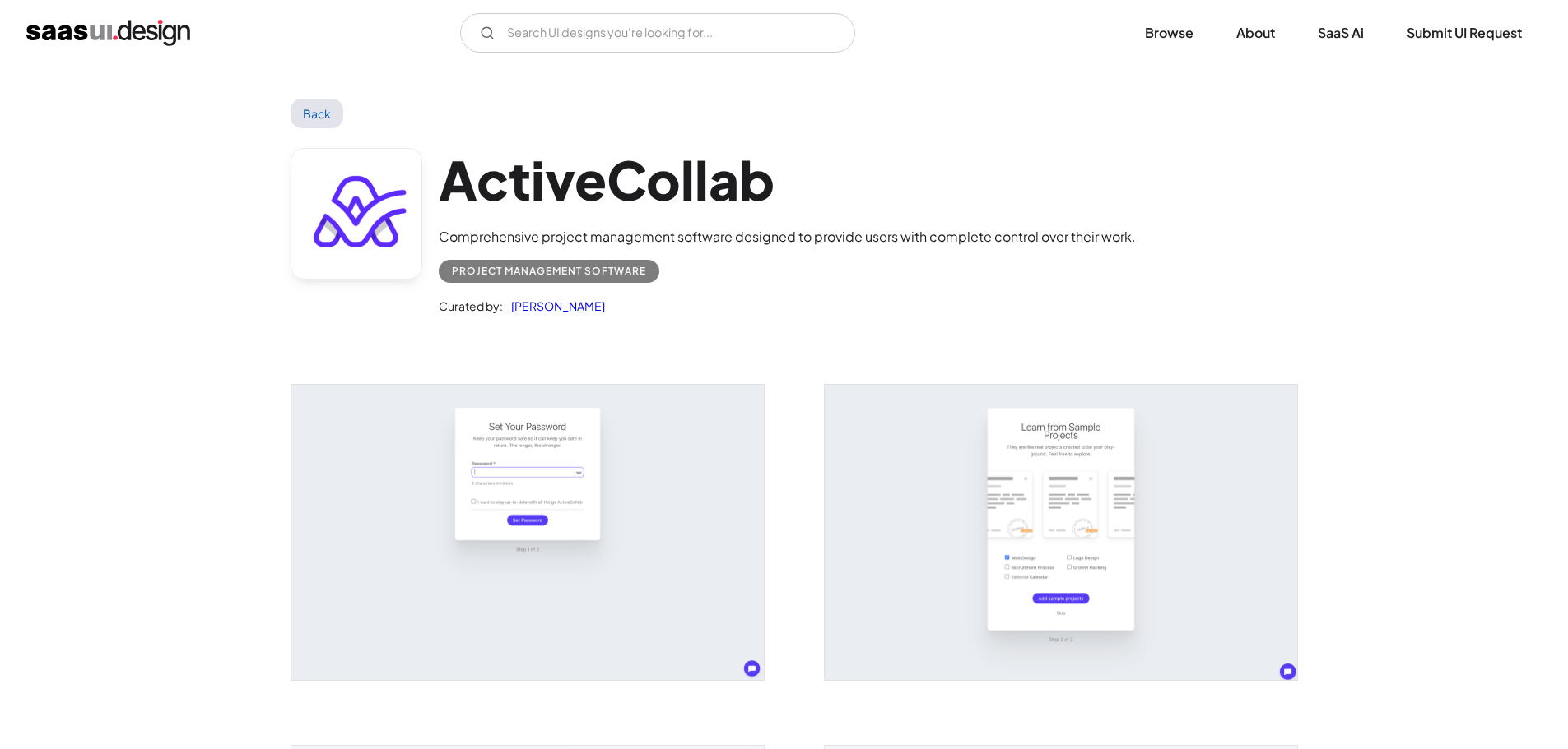
click at [522, 472] on img "open lightbox" at bounding box center [527, 532] width 472 height 295
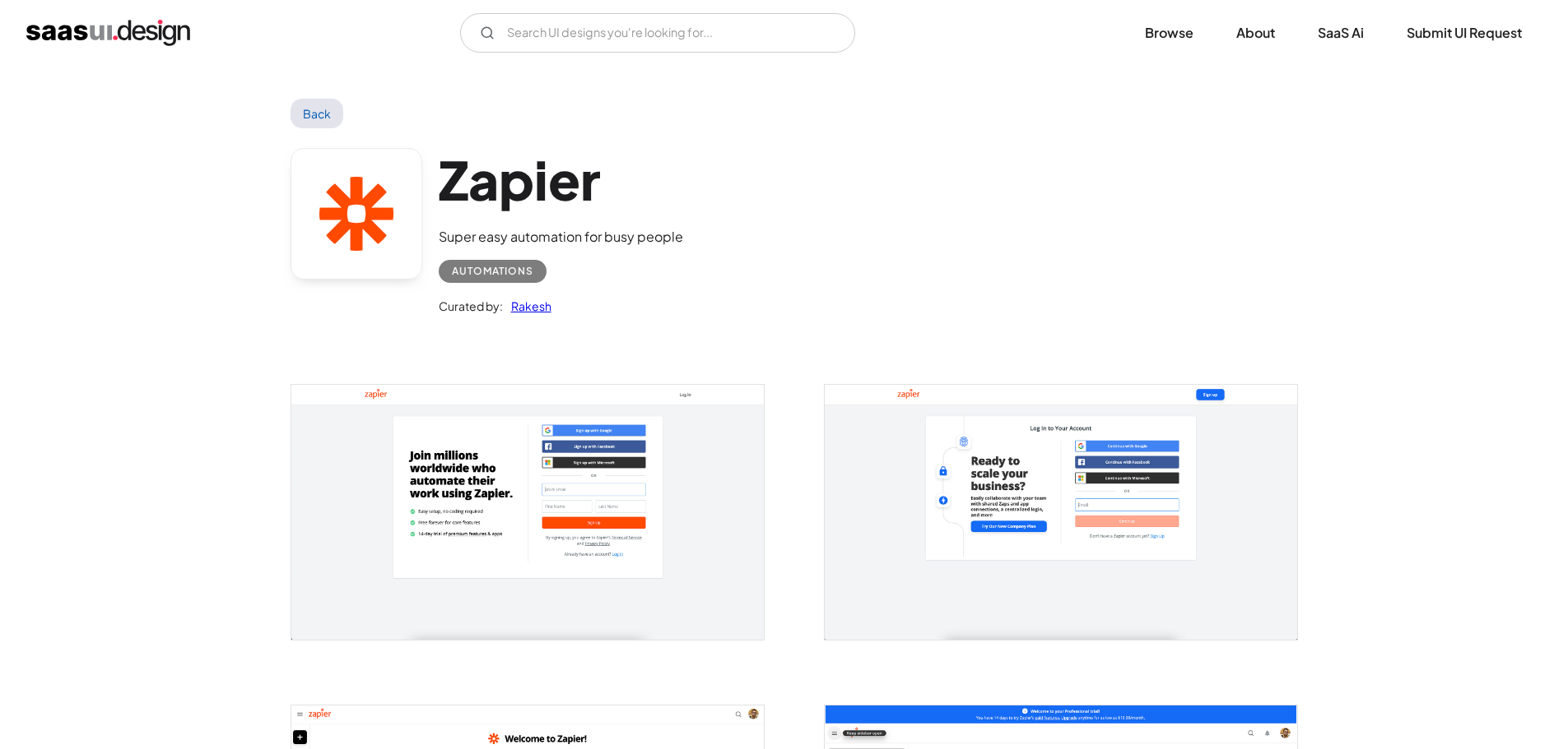
click at [535, 479] on img "open lightbox" at bounding box center [527, 512] width 472 height 254
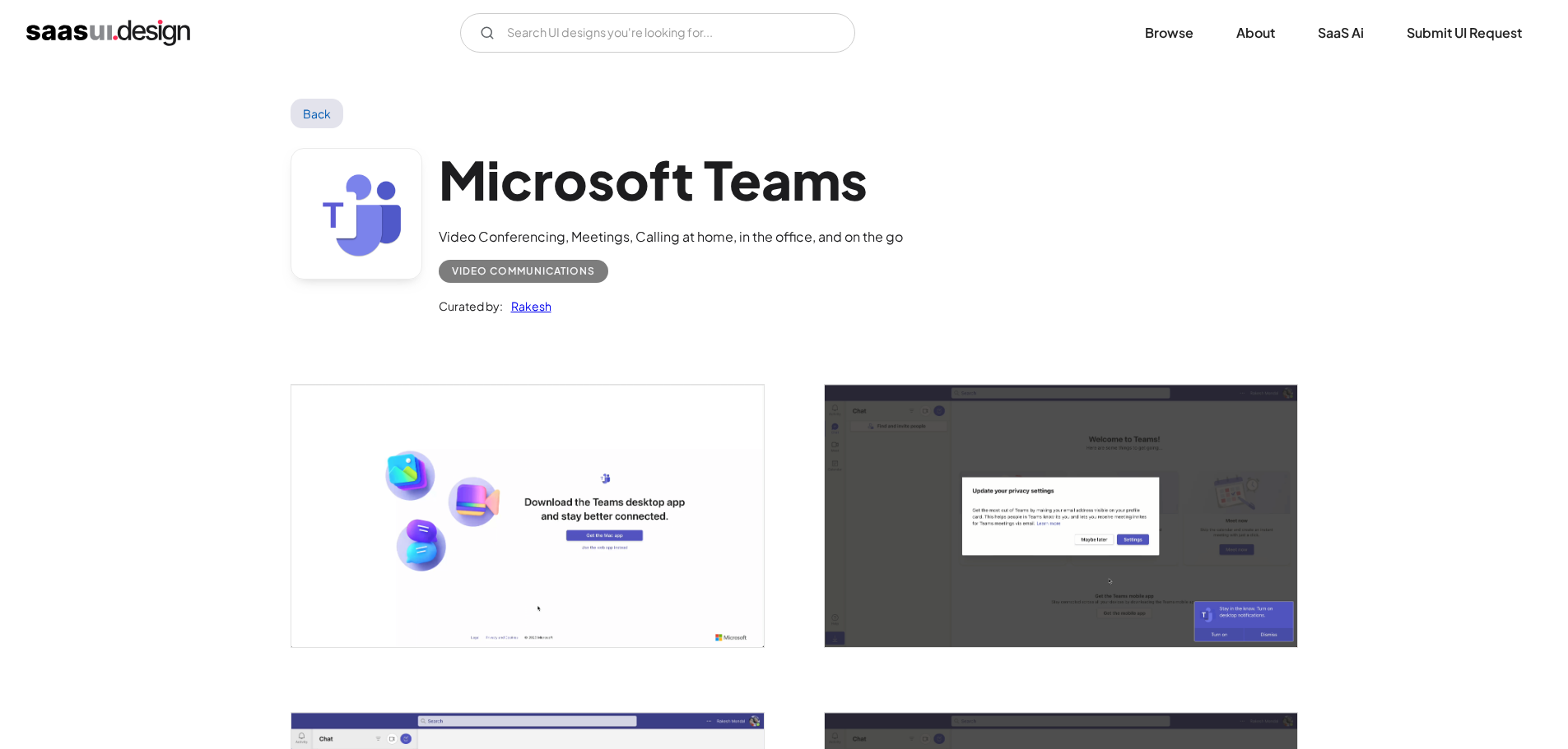
click at [473, 495] on img "open lightbox" at bounding box center [527, 515] width 472 height 261
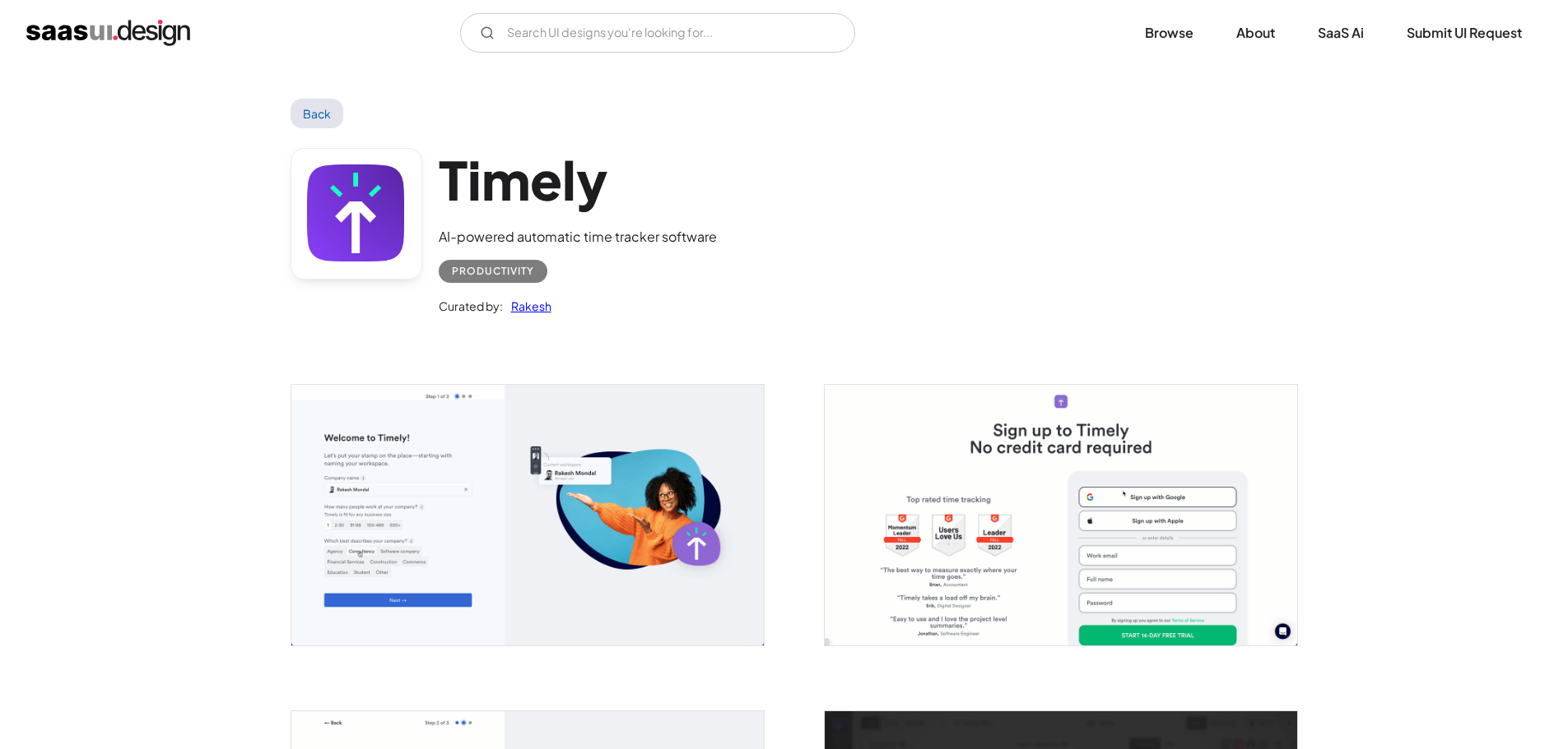
click at [491, 495] on img "open lightbox" at bounding box center [527, 514] width 472 height 260
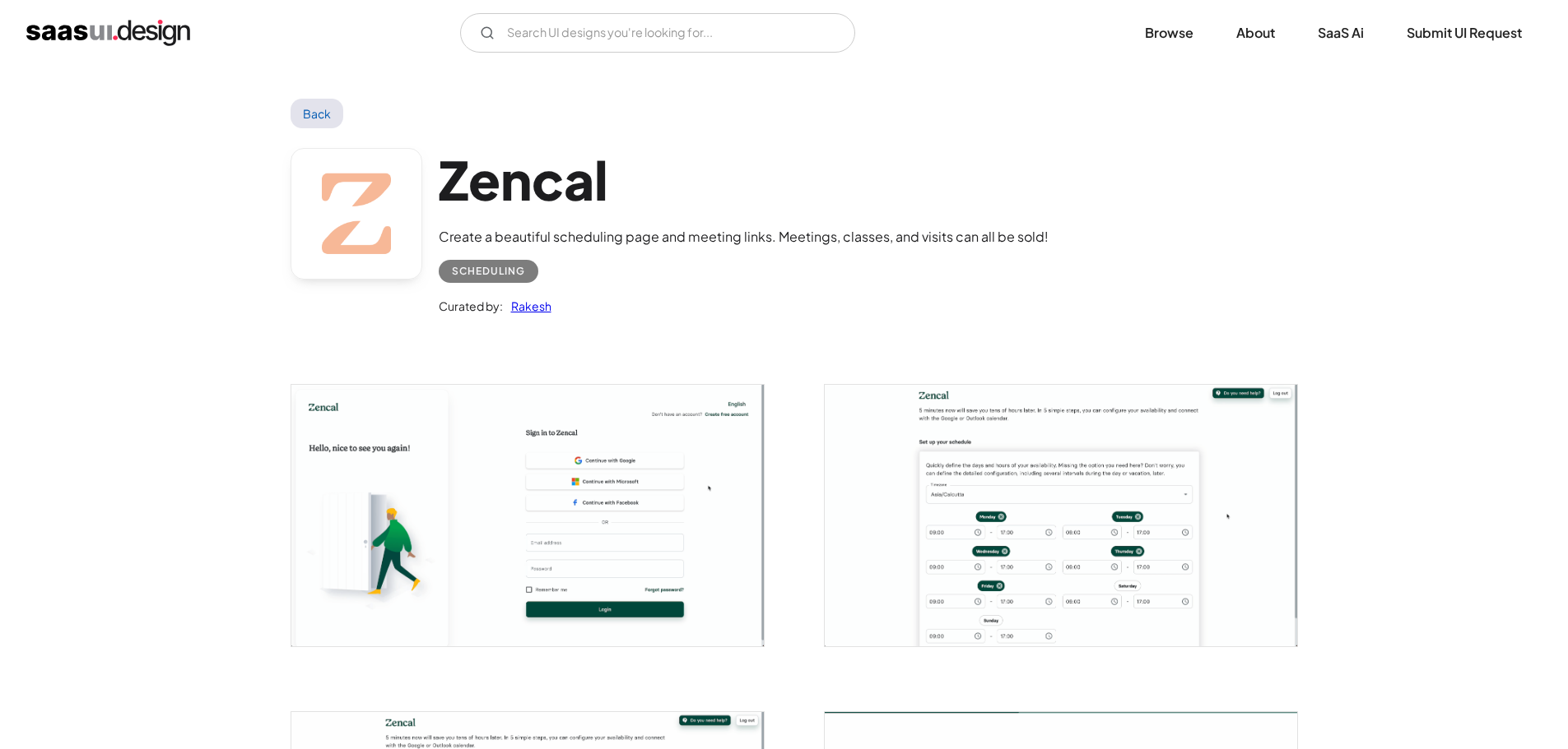
click at [484, 491] on img "open lightbox" at bounding box center [527, 515] width 472 height 260
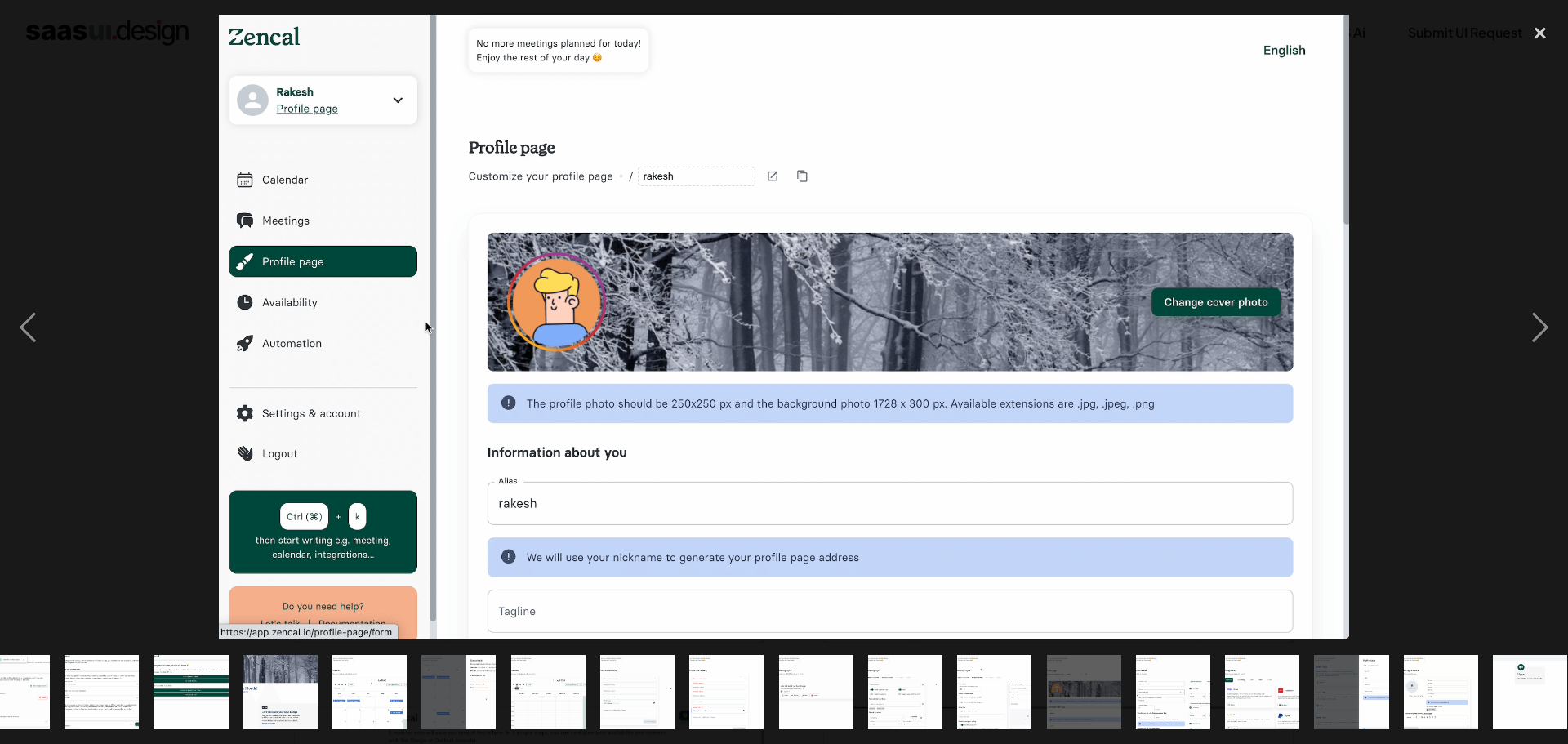
scroll to position [0, 590]
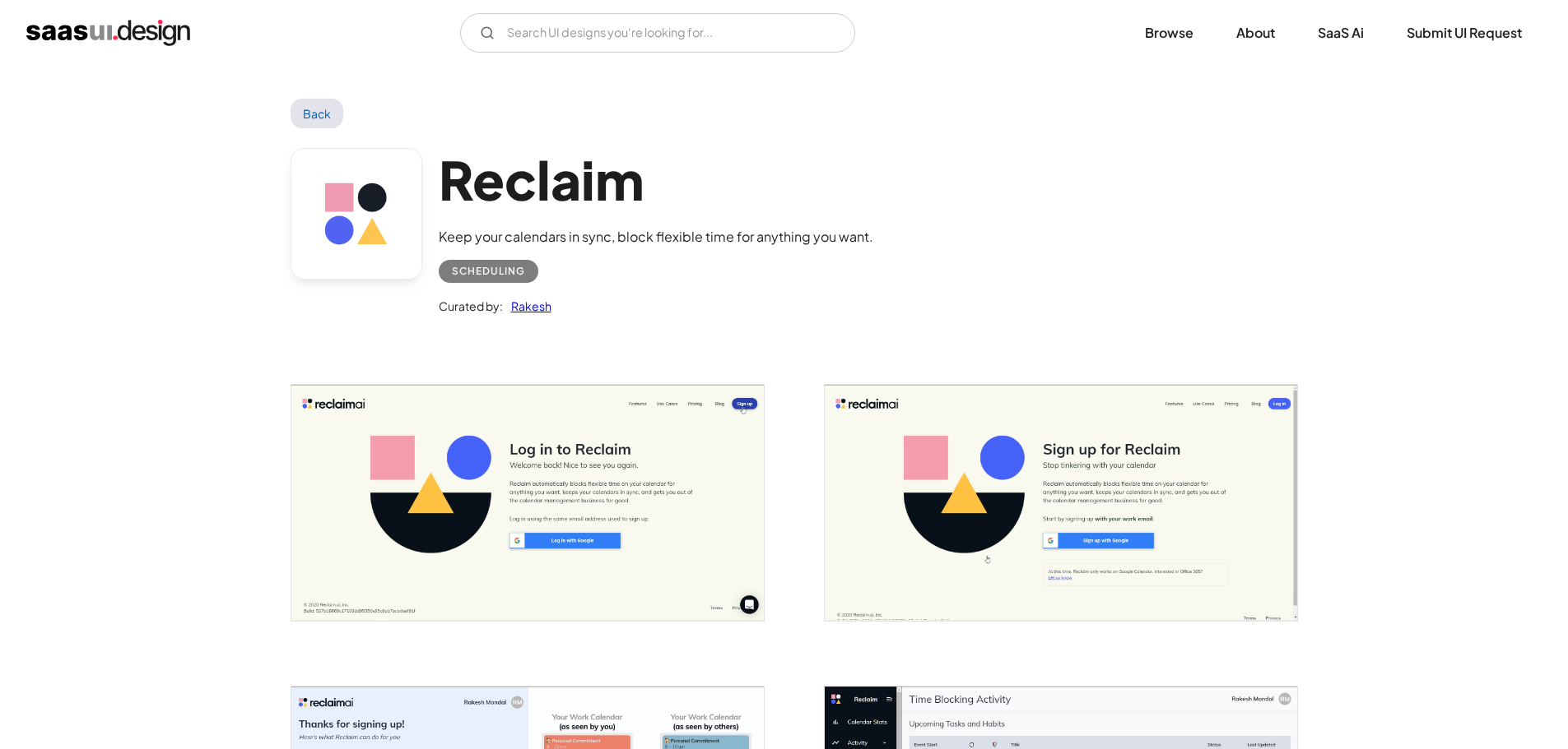
click at [525, 545] on img "open lightbox" at bounding box center [527, 503] width 472 height 236
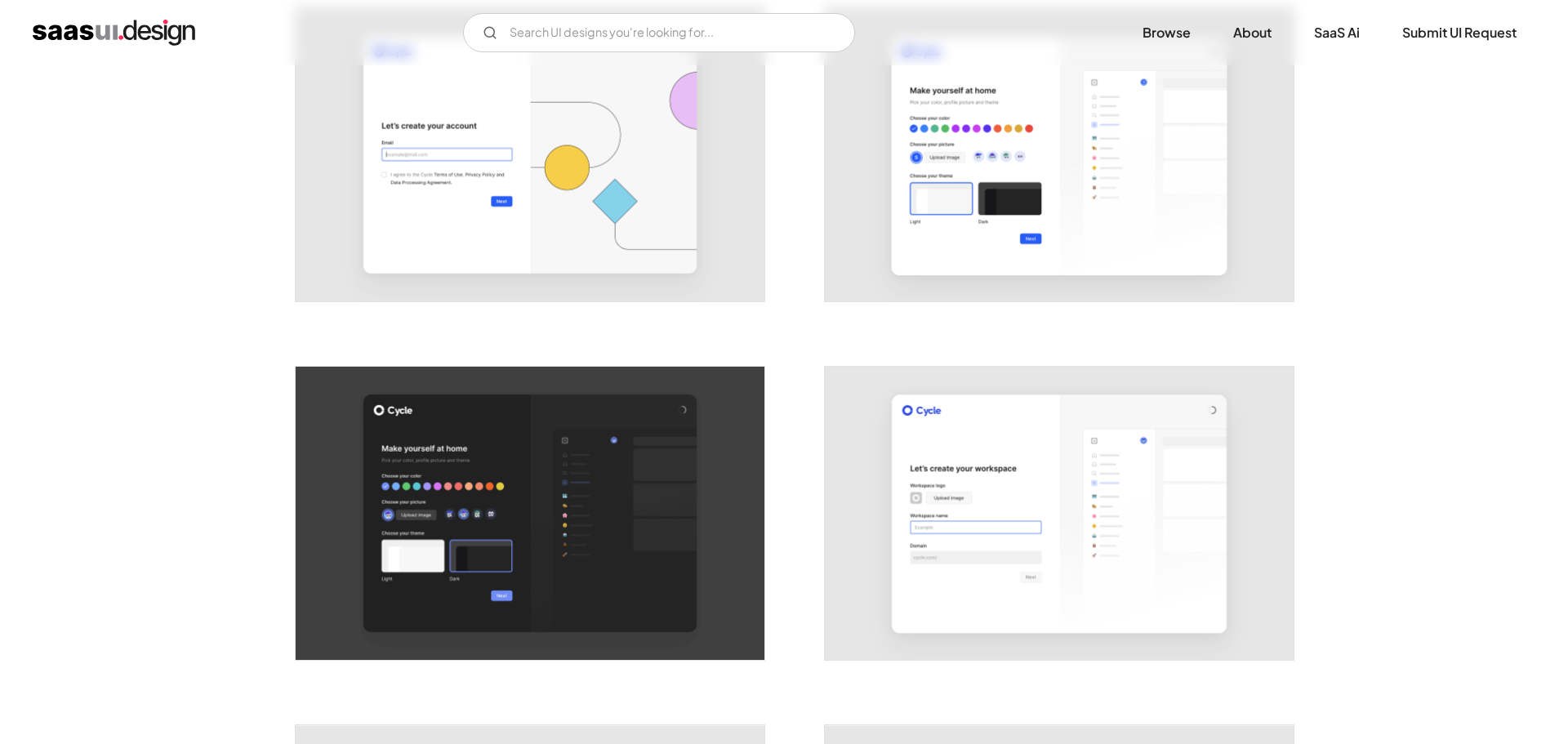
scroll to position [817, 0]
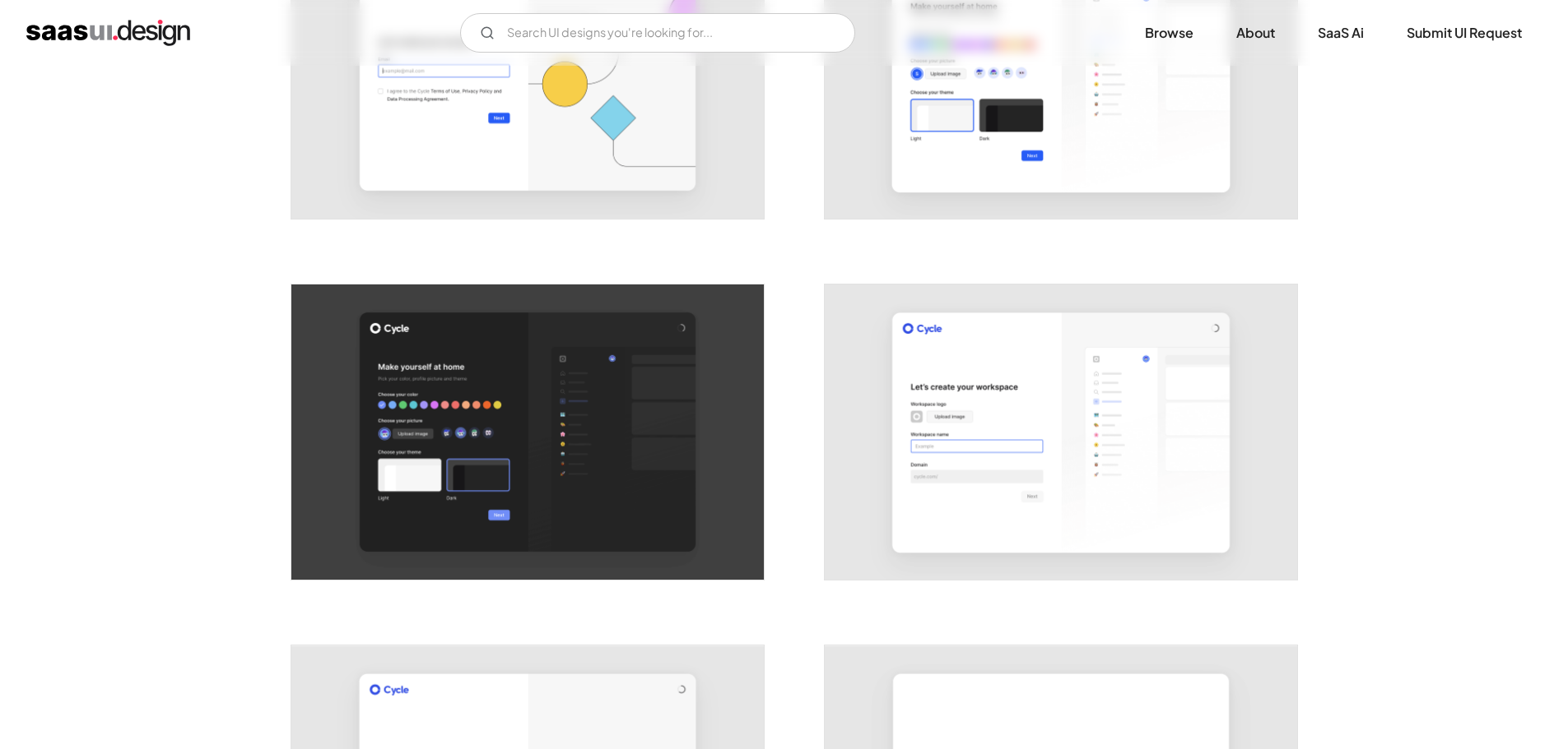
click at [970, 433] on img "open lightbox" at bounding box center [1060, 432] width 472 height 295
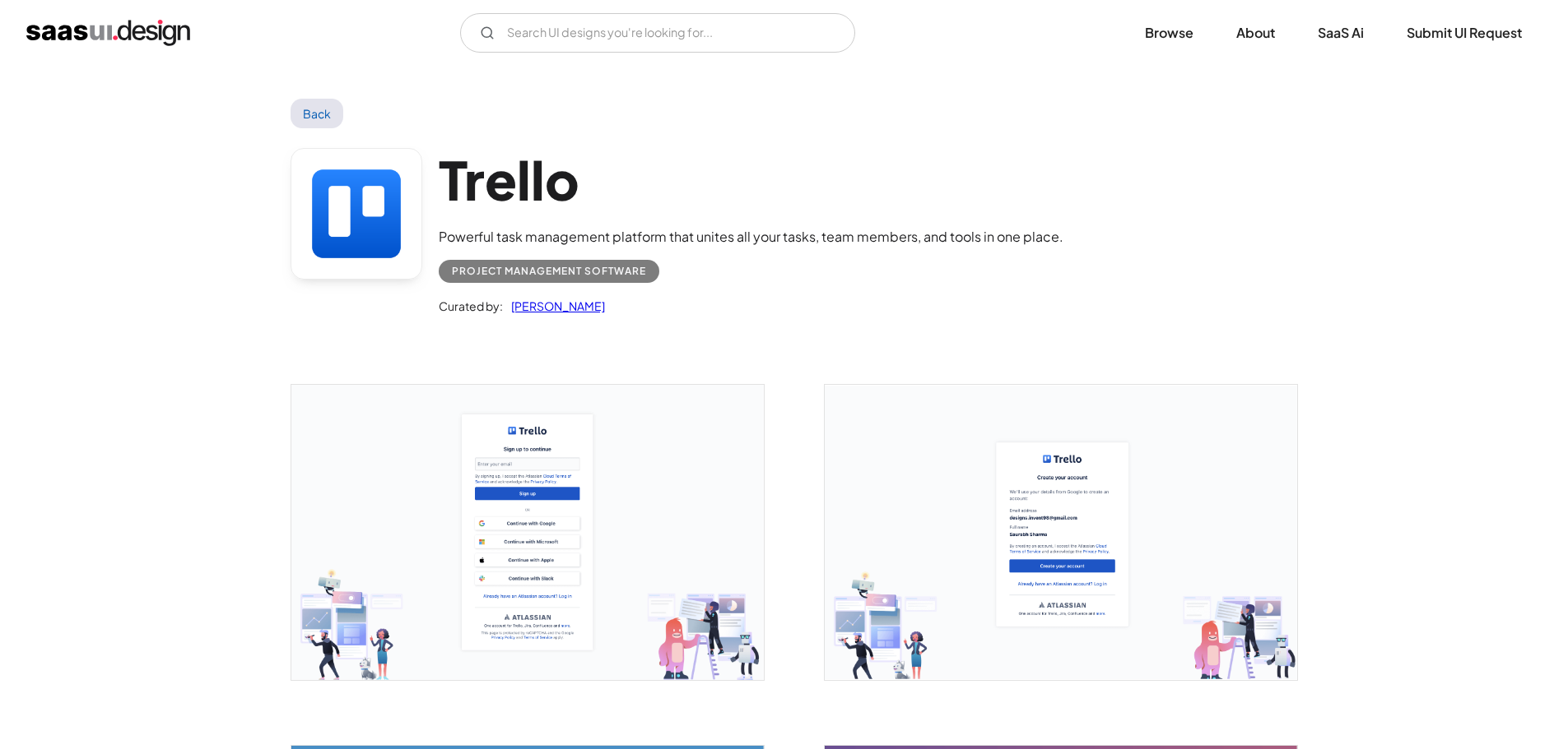
click at [1046, 563] on img "open lightbox" at bounding box center [1060, 532] width 472 height 295
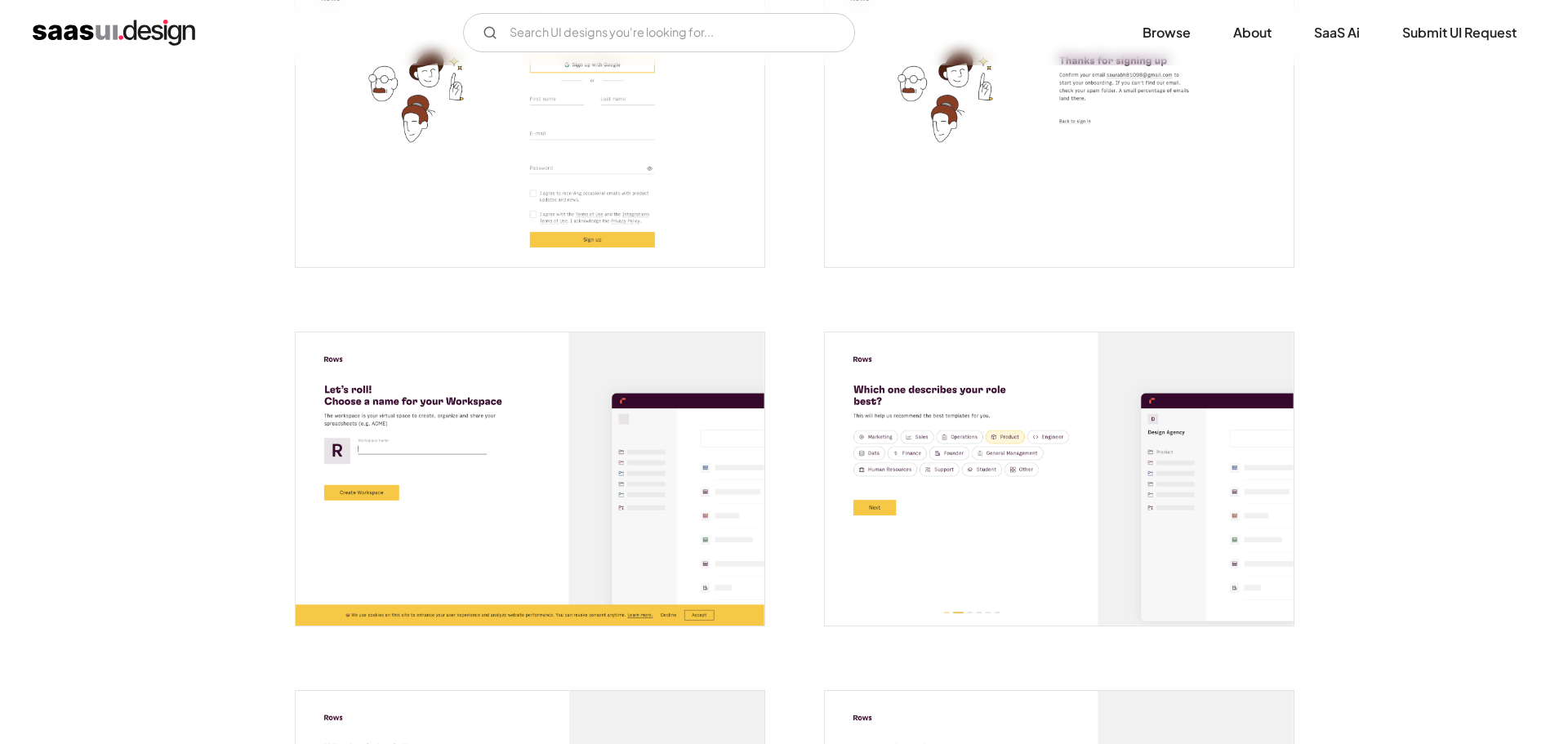
scroll to position [735, 0]
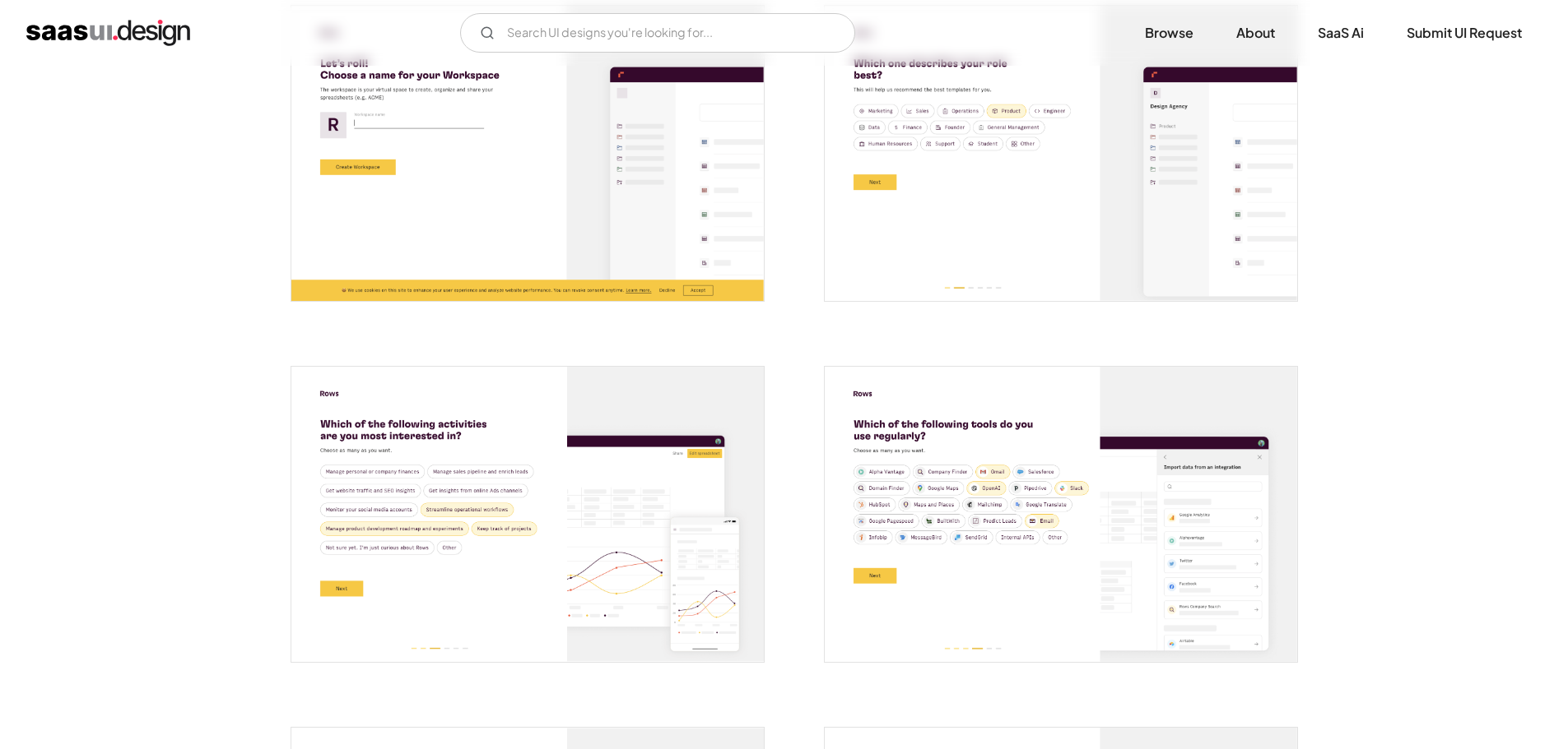
click at [998, 470] on img "open lightbox" at bounding box center [1060, 514] width 472 height 295
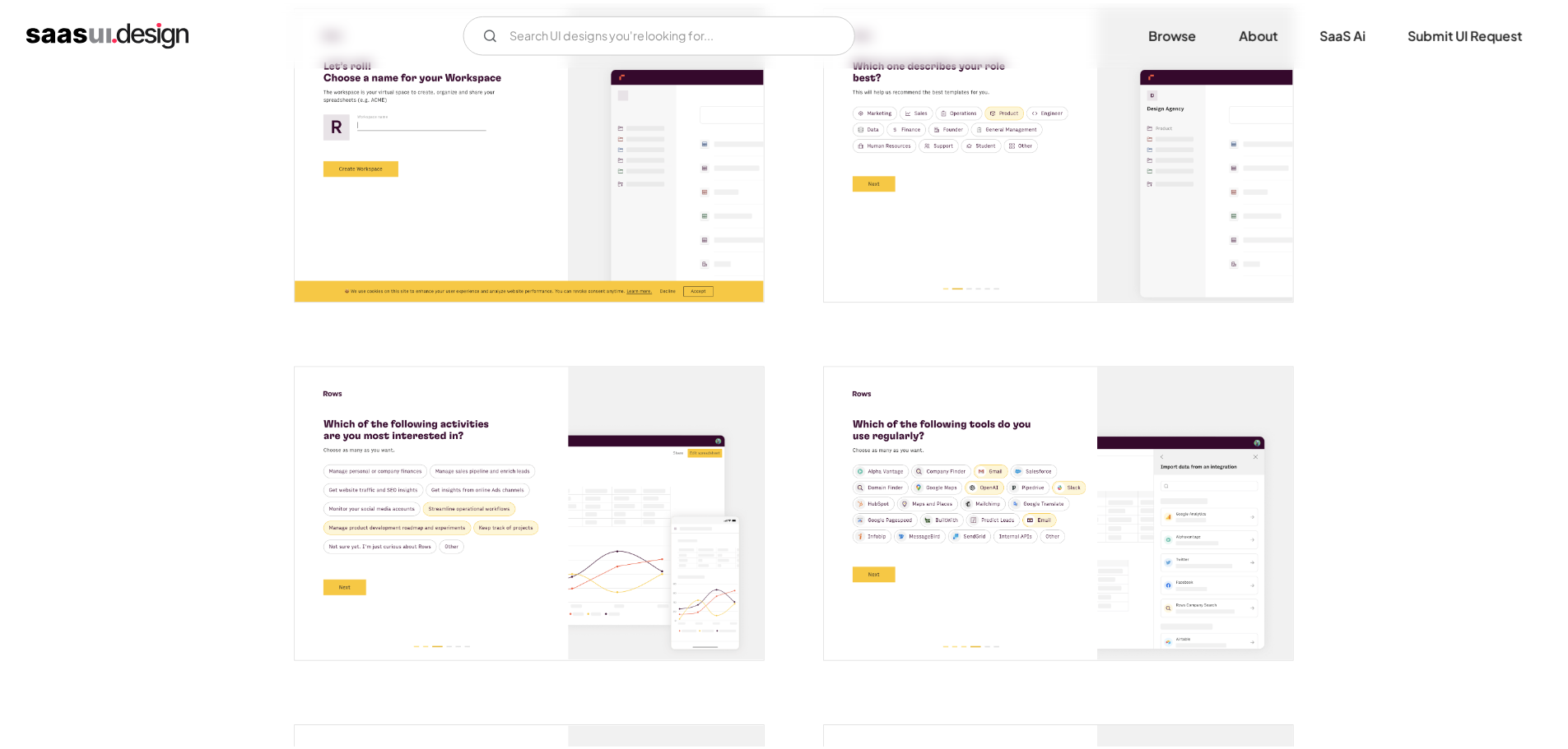
scroll to position [0, 0]
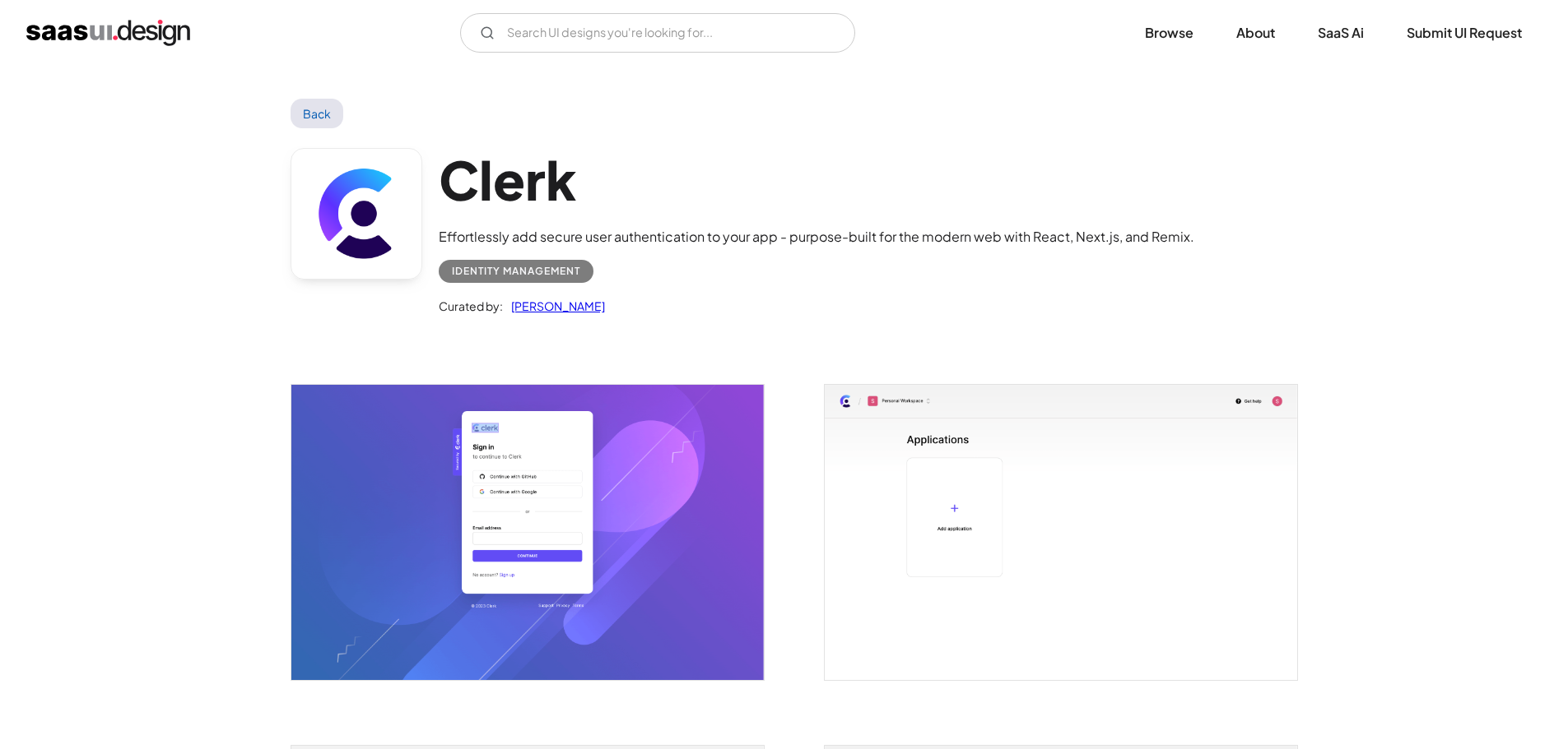
click at [513, 501] on img "open lightbox" at bounding box center [527, 532] width 472 height 295
